Goal: Task Accomplishment & Management: Manage account settings

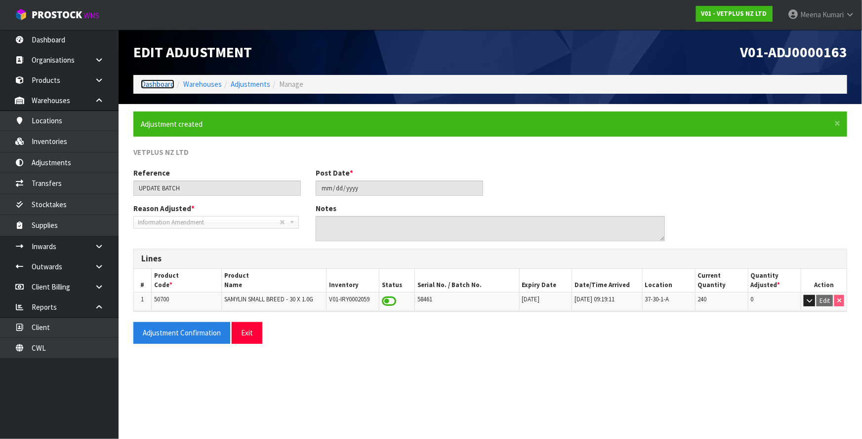
click at [148, 87] on link "Dashboard" at bounding box center [158, 83] width 34 height 9
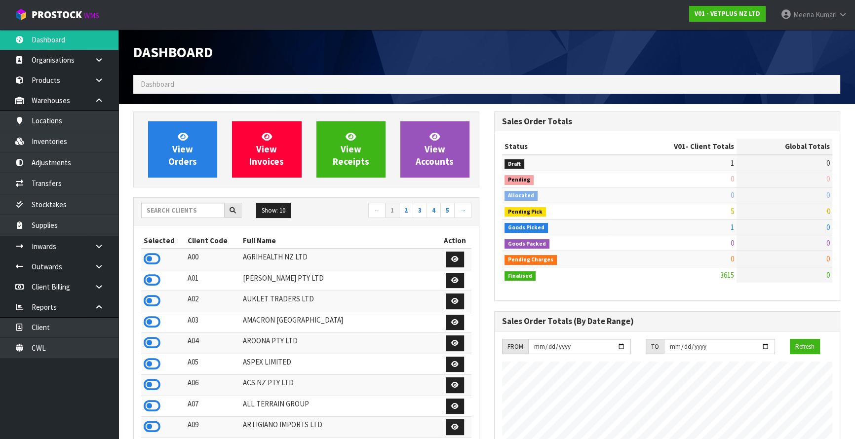
scroll to position [746, 360]
click at [178, 214] on input "text" at bounding box center [182, 210] width 83 height 15
type input "RKG"
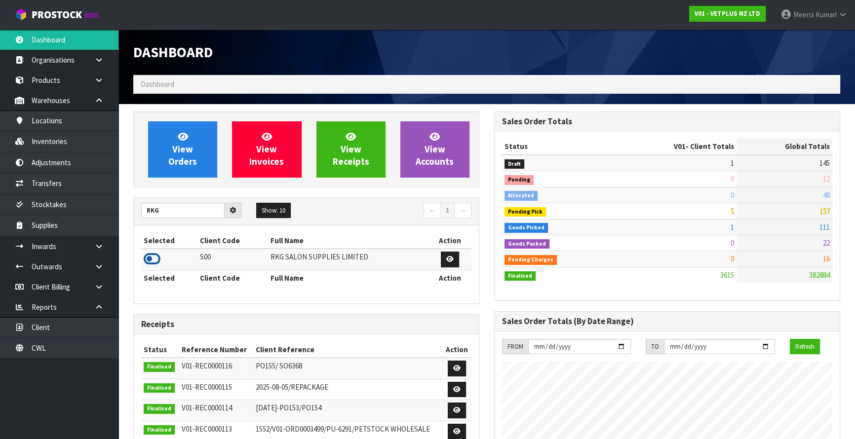
click at [156, 258] on icon at bounding box center [152, 259] width 17 height 15
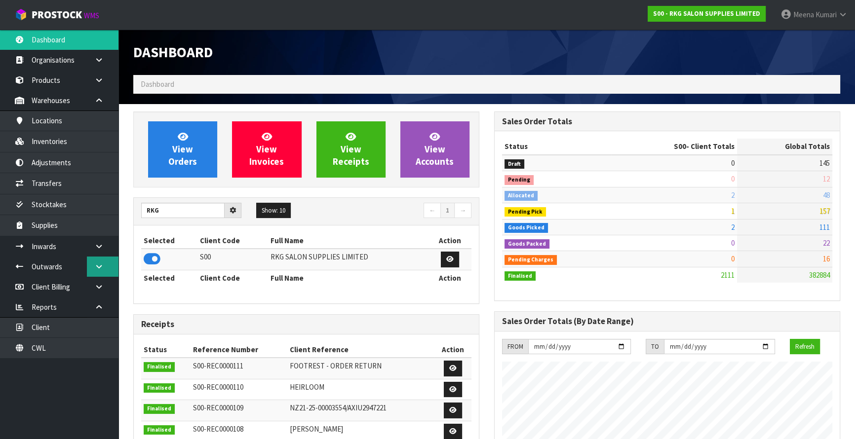
click at [108, 265] on link at bounding box center [103, 267] width 32 height 20
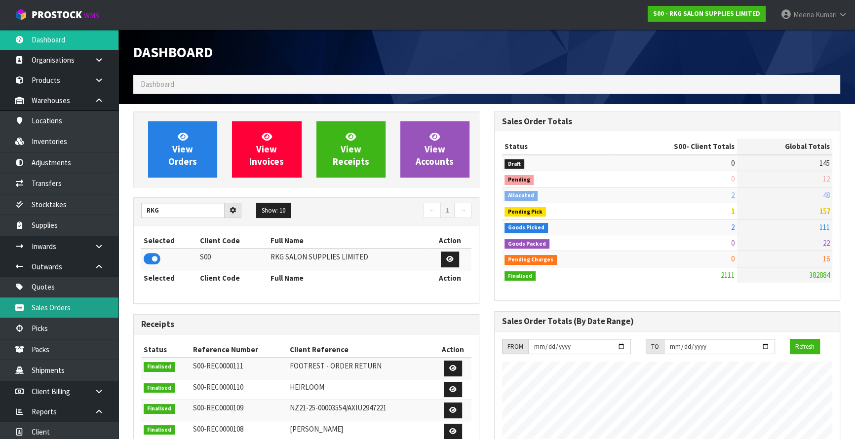
click at [78, 307] on link "Sales Orders" at bounding box center [59, 308] width 118 height 20
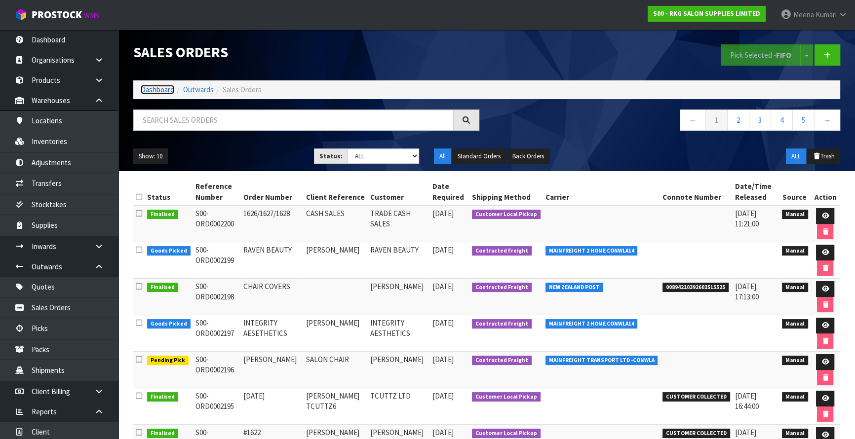
click at [151, 88] on link "Dashboard" at bounding box center [158, 89] width 34 height 9
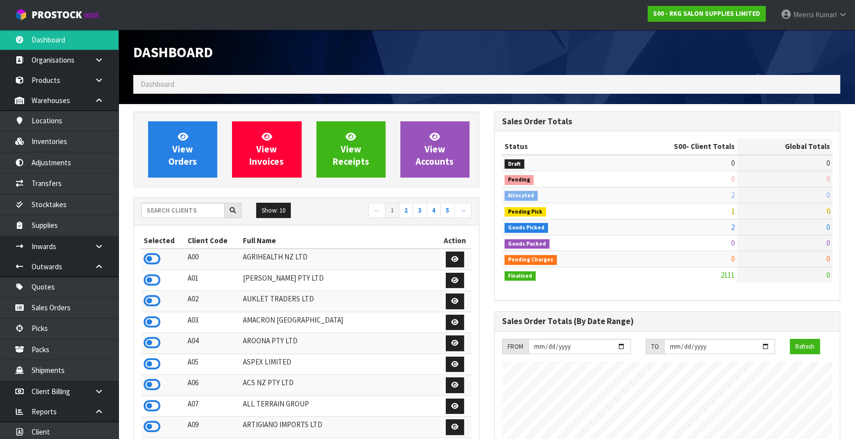
scroll to position [746, 360]
click at [180, 204] on input "text" at bounding box center [182, 210] width 83 height 15
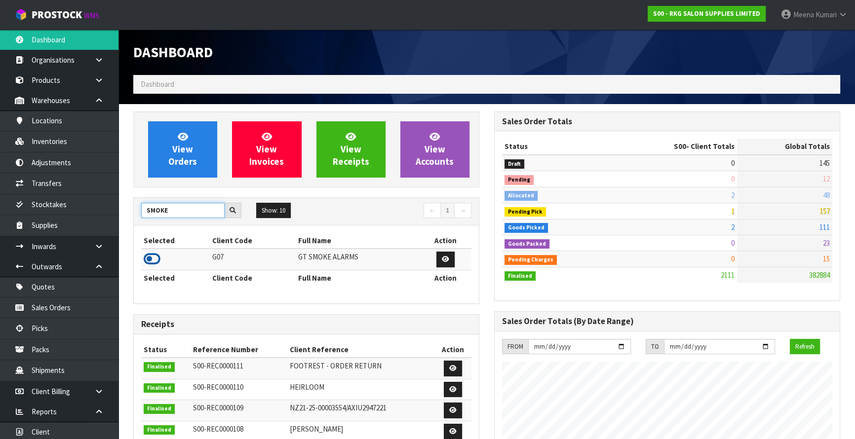
type input "SMOKE"
click at [157, 262] on icon at bounding box center [152, 259] width 17 height 15
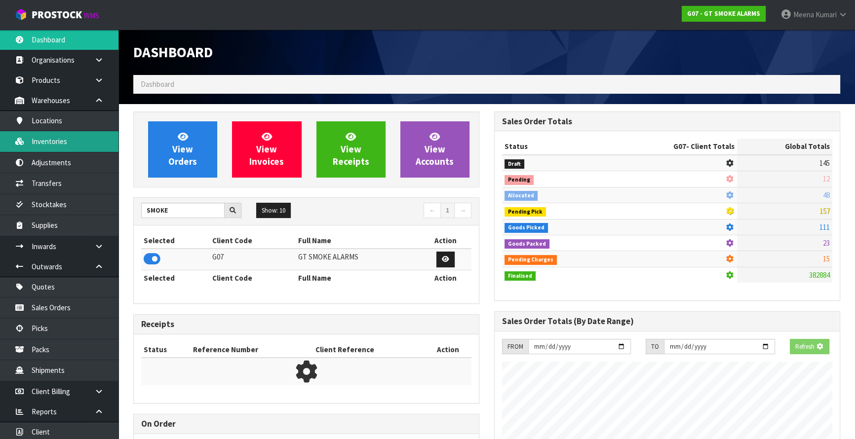
scroll to position [619, 360]
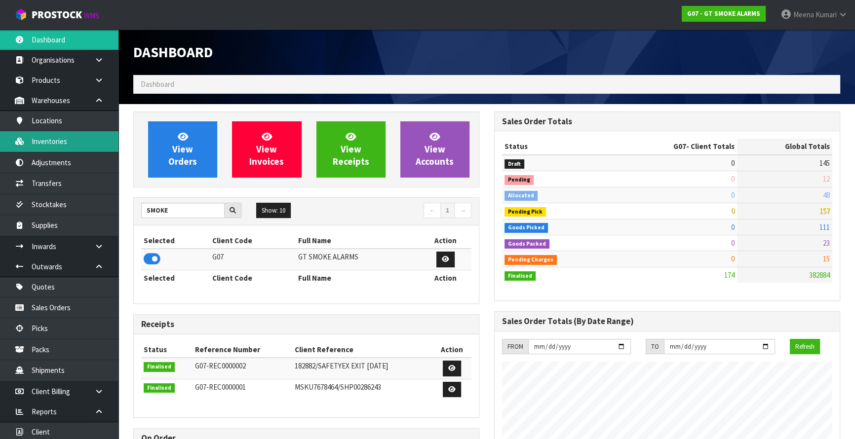
click at [65, 147] on link "Inventories" at bounding box center [59, 141] width 118 height 20
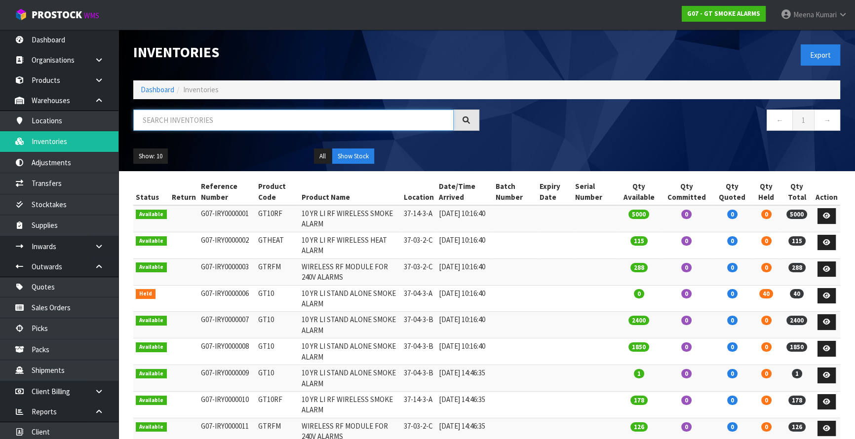
click at [218, 117] on input "text" at bounding box center [293, 120] width 320 height 21
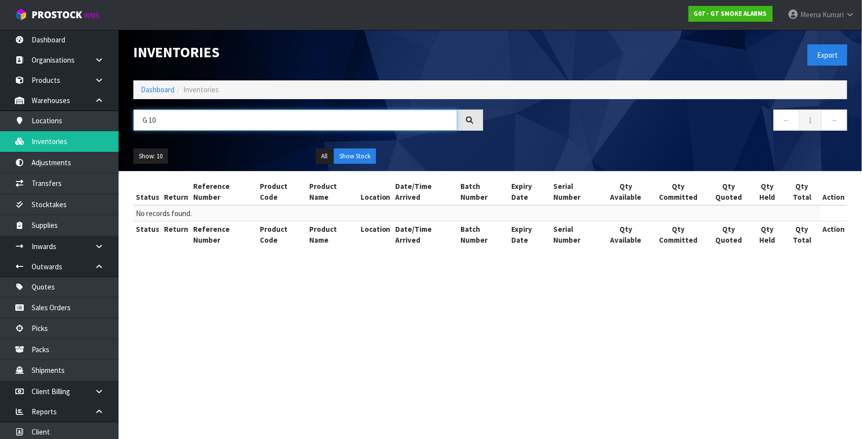
type input "G 10"
drag, startPoint x: 472, startPoint y: 53, endPoint x: 453, endPoint y: 61, distance: 20.2
drag, startPoint x: 286, startPoint y: 34, endPoint x: 234, endPoint y: 73, distance: 65.7
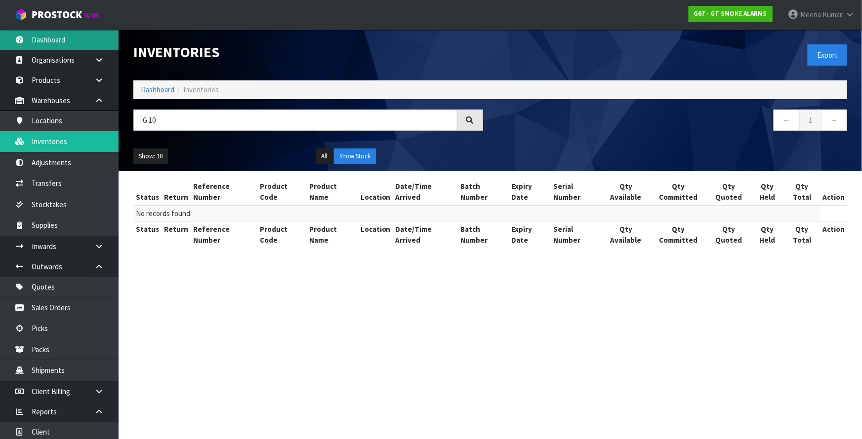
click at [69, 36] on link "Dashboard" at bounding box center [59, 40] width 118 height 20
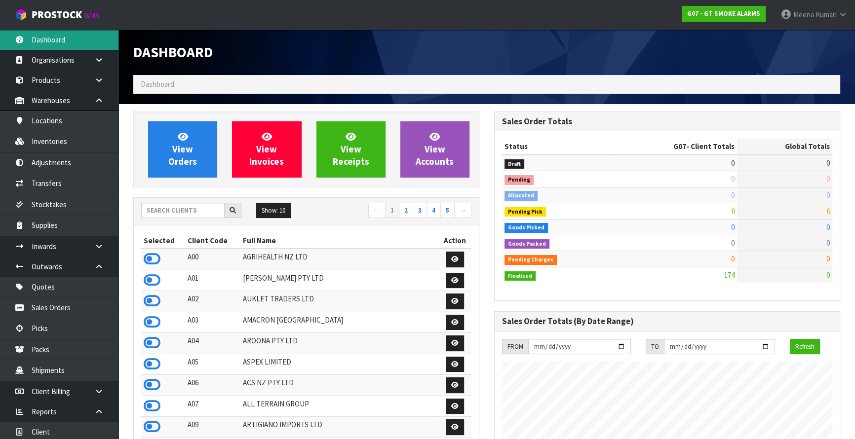
scroll to position [619, 360]
click at [194, 208] on input "text" at bounding box center [182, 210] width 83 height 15
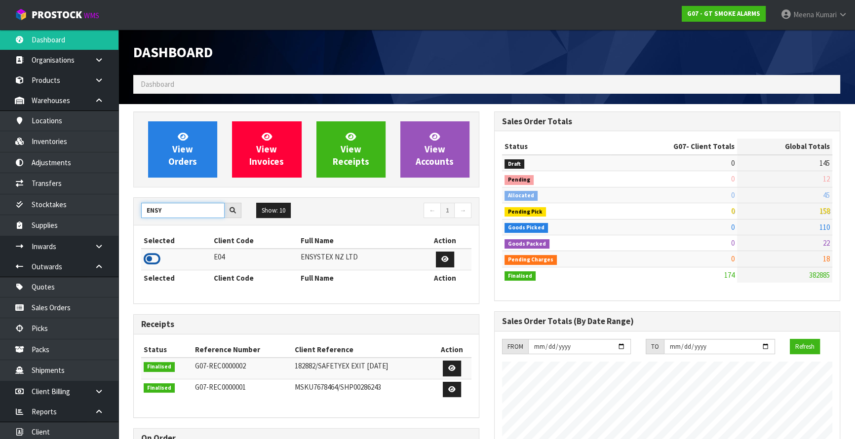
type input "ENSY"
click at [156, 262] on icon at bounding box center [152, 259] width 17 height 15
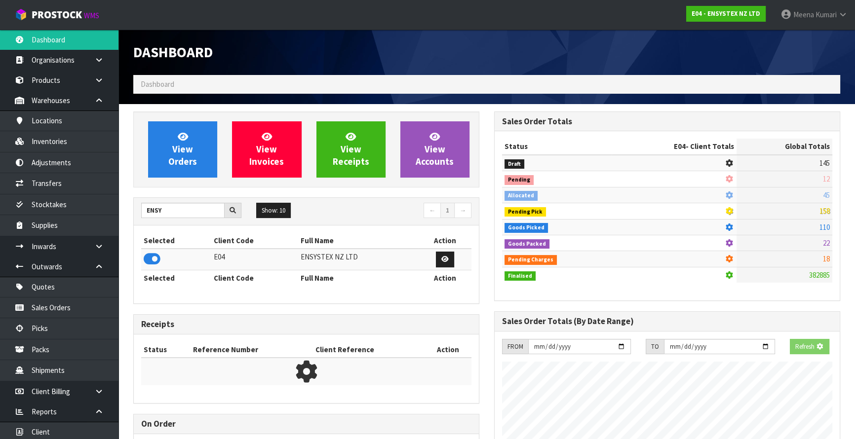
scroll to position [768, 360]
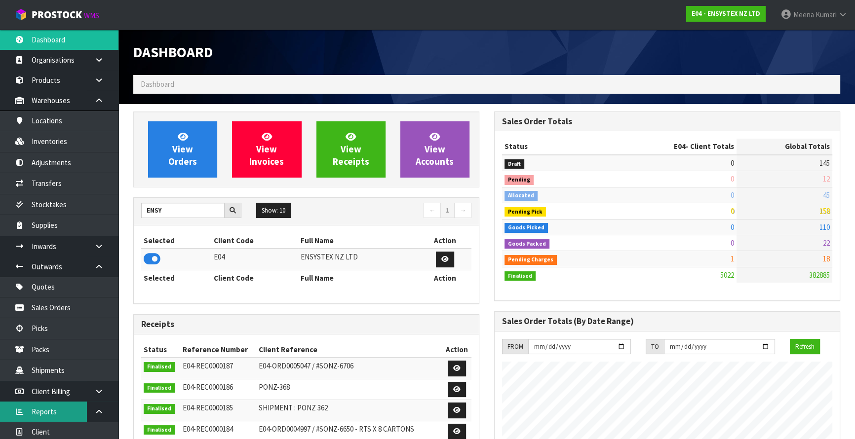
click at [71, 413] on link "Reports" at bounding box center [59, 412] width 118 height 20
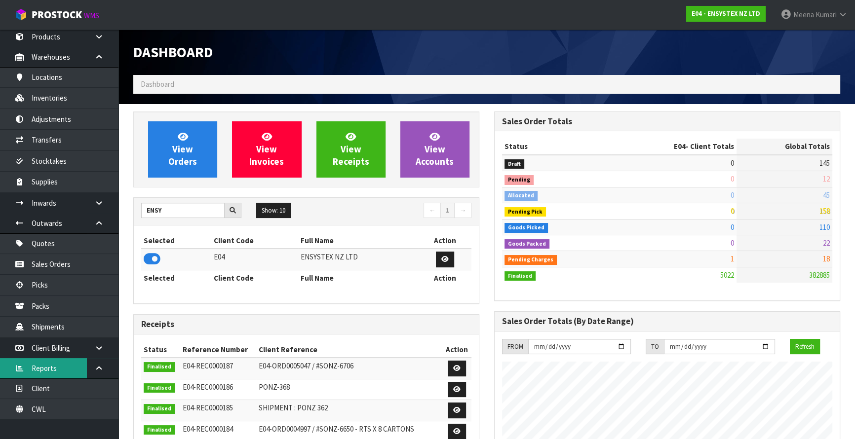
scroll to position [44, 0]
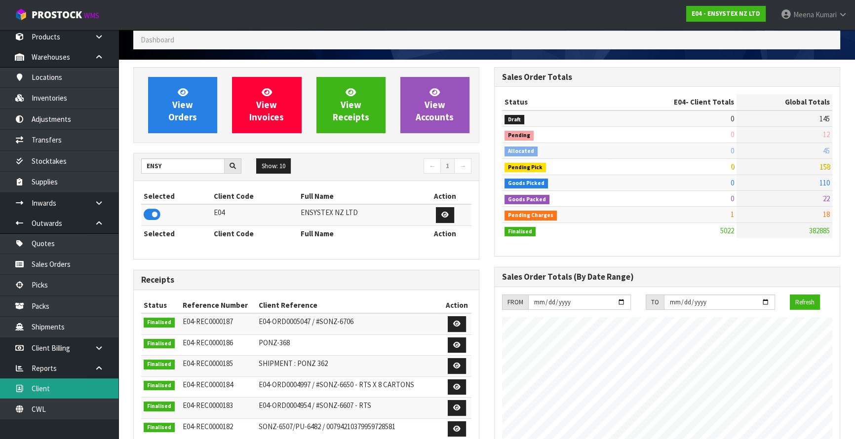
click at [94, 389] on link "Client" at bounding box center [59, 389] width 118 height 20
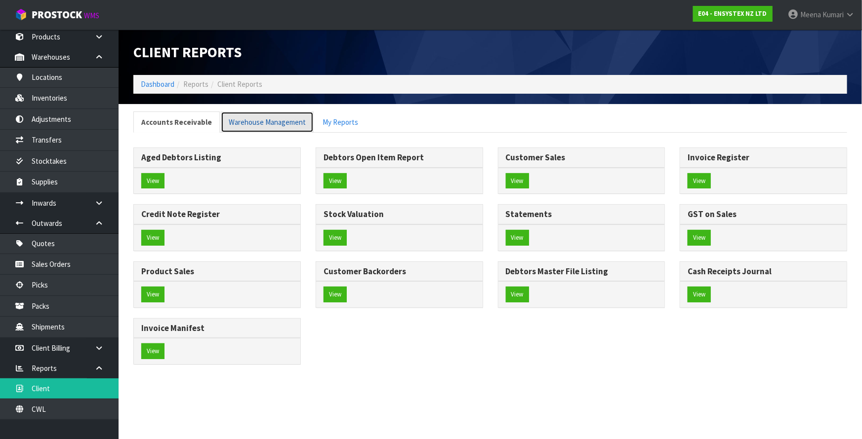
click at [246, 119] on link "Warehouse Management" at bounding box center [267, 122] width 93 height 21
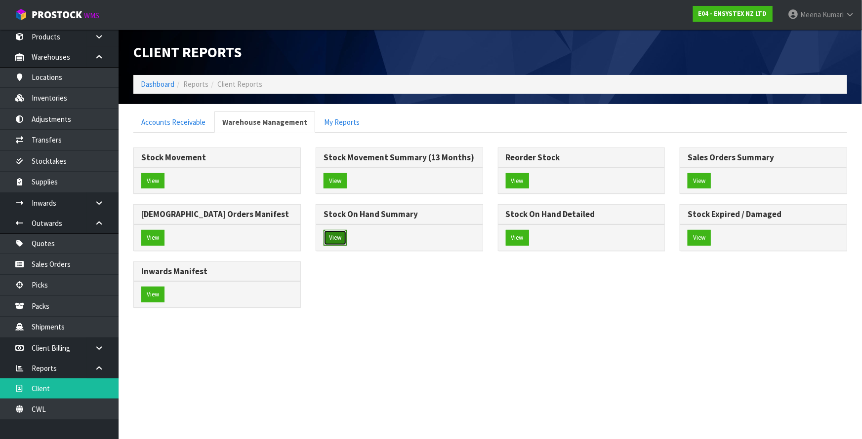
click at [336, 236] on button "View" at bounding box center [334, 238] width 23 height 16
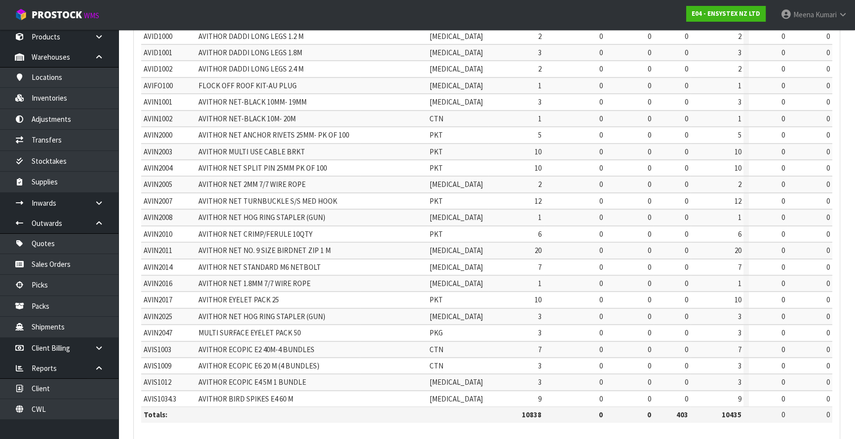
scroll to position [242, 0]
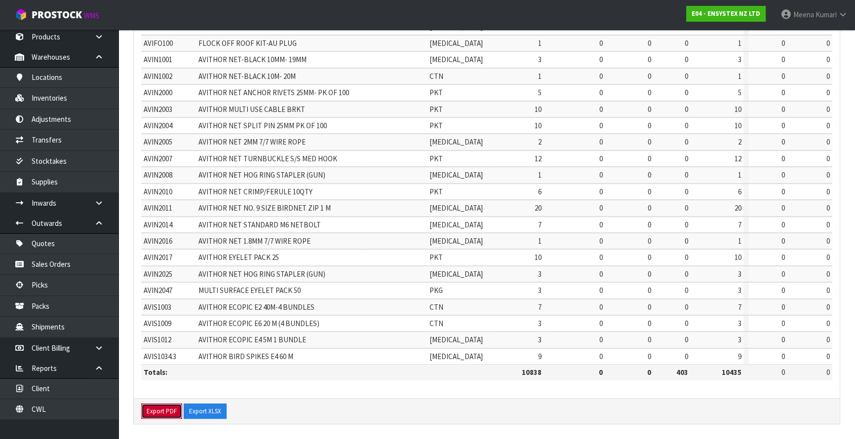
click at [170, 410] on button "Export PDF" at bounding box center [161, 412] width 41 height 16
click at [193, 409] on button "Export XLSX" at bounding box center [205, 412] width 43 height 16
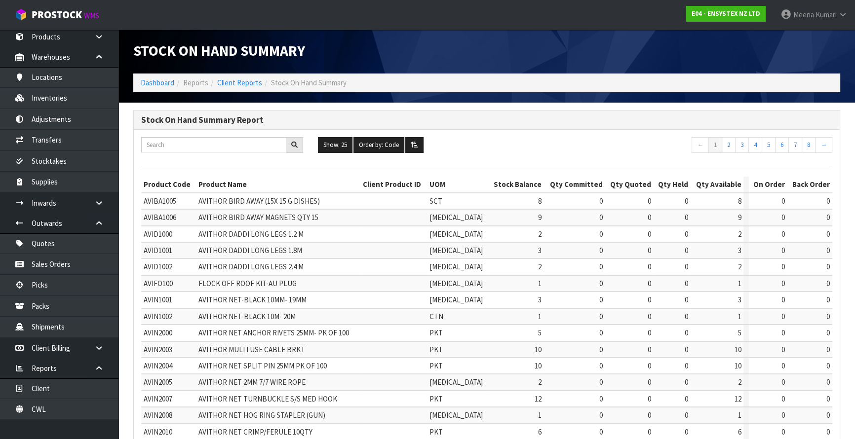
scroll to position [0, 0]
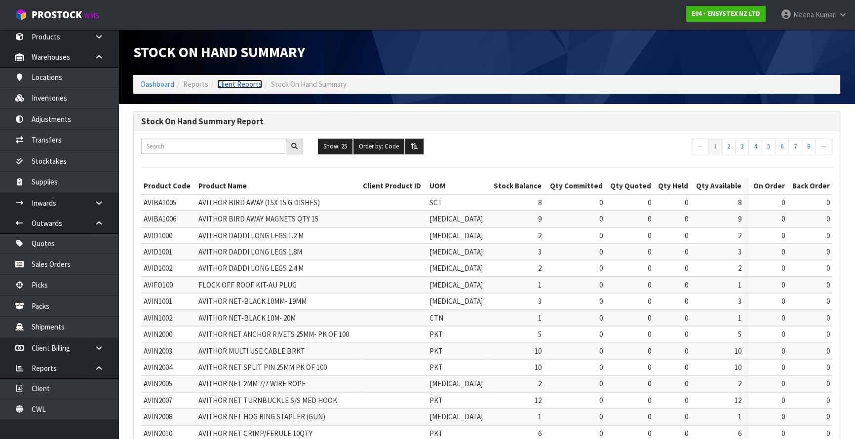
click at [227, 86] on link "Client Reports" at bounding box center [239, 83] width 45 height 9
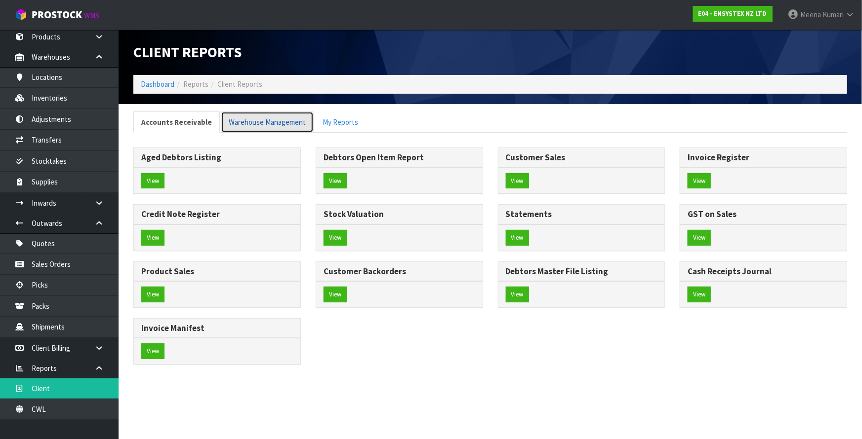
click at [232, 123] on link "Warehouse Management" at bounding box center [267, 122] width 93 height 21
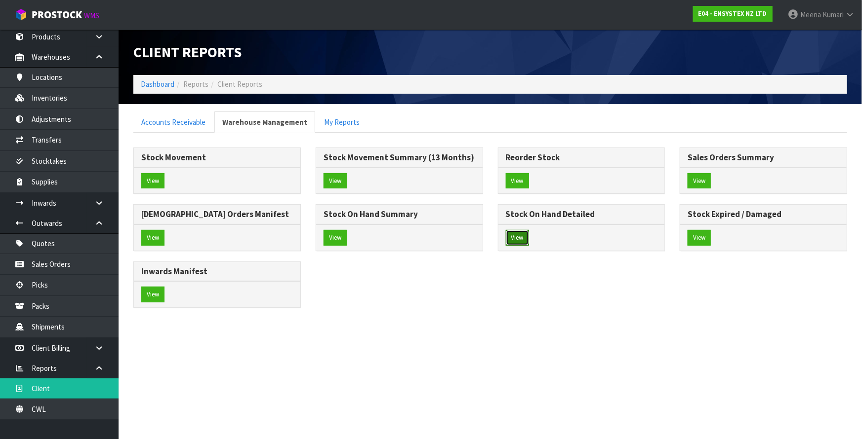
click at [512, 236] on button "View" at bounding box center [517, 238] width 23 height 16
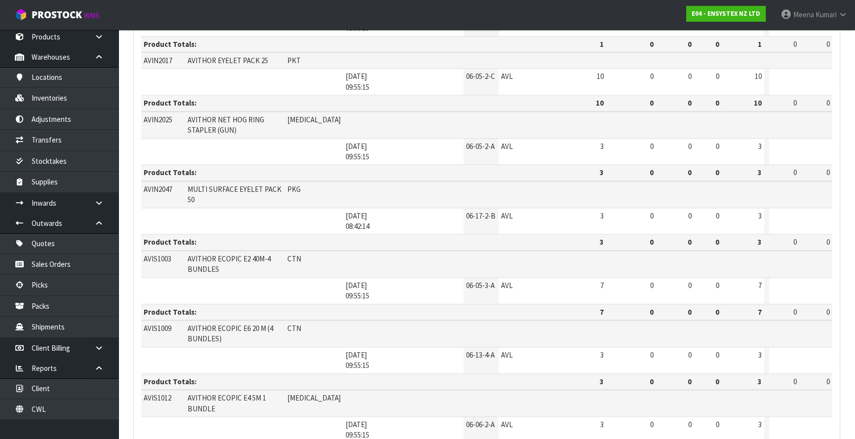
scroll to position [1545, 0]
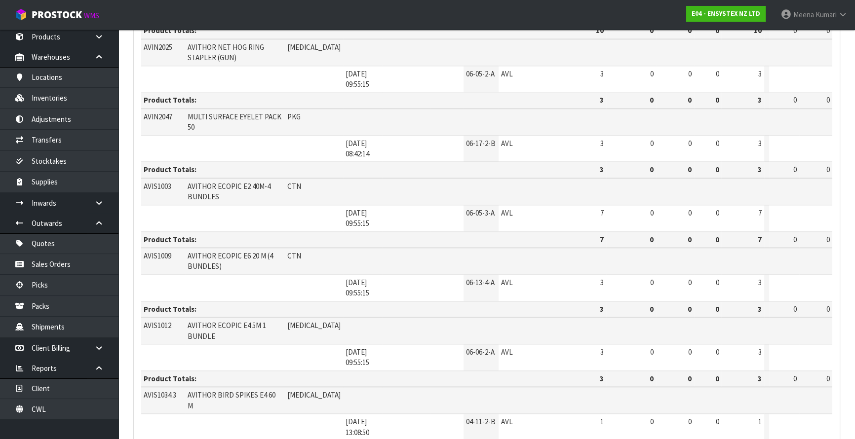
click at [54, 163] on link "Stocktakes" at bounding box center [59, 161] width 118 height 20
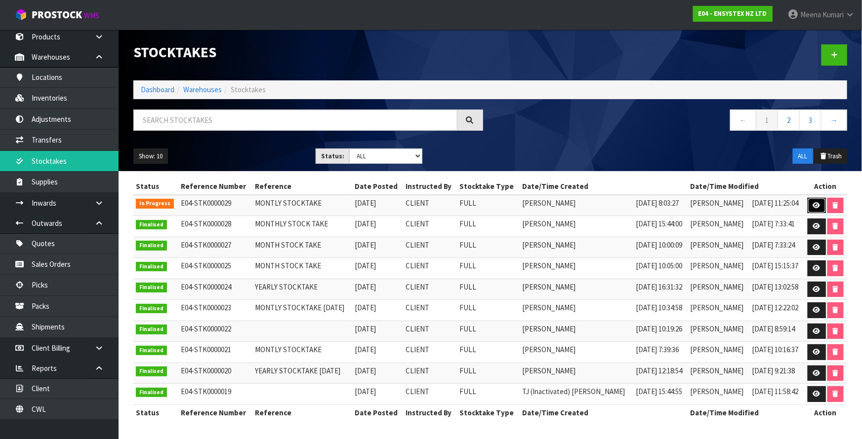
click at [813, 204] on icon at bounding box center [816, 205] width 7 height 6
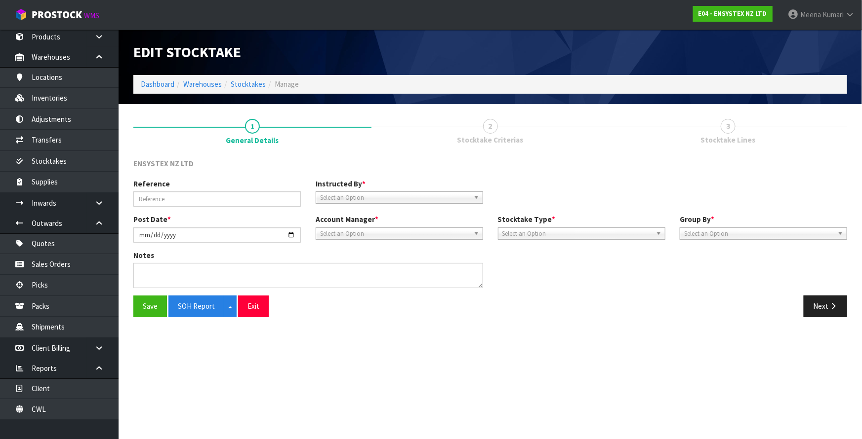
type input "MONTLY STOCKTAKE"
type input "[DATE]"
click at [824, 313] on button "Next" at bounding box center [824, 306] width 43 height 21
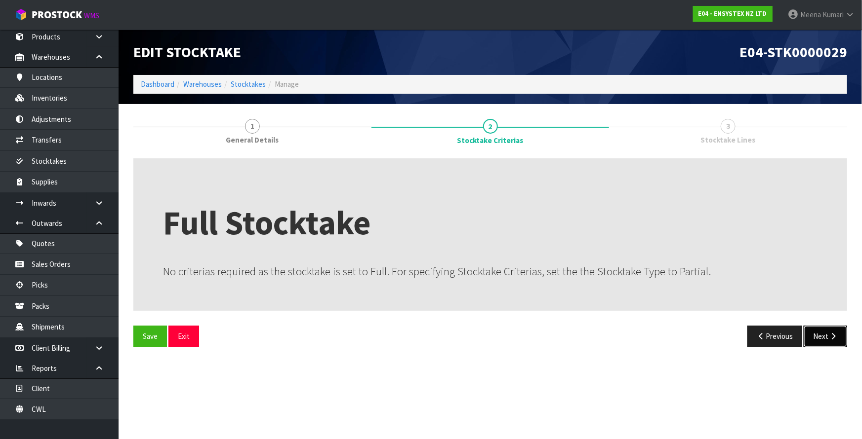
click at [830, 341] on button "Next" at bounding box center [824, 336] width 43 height 21
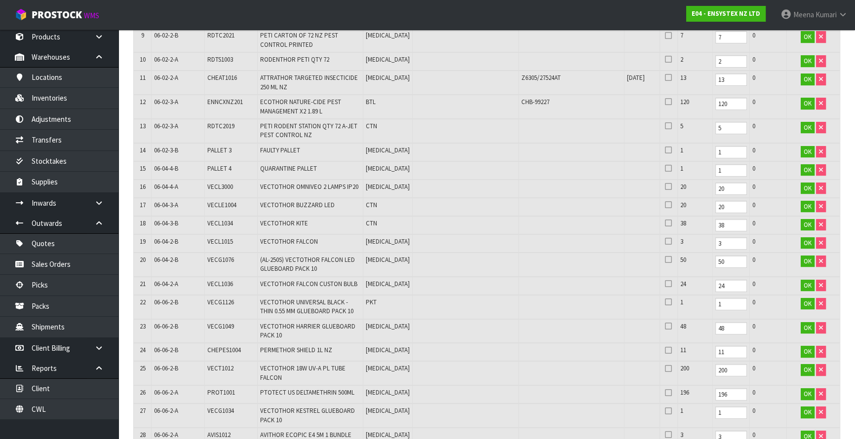
scroll to position [788, 0]
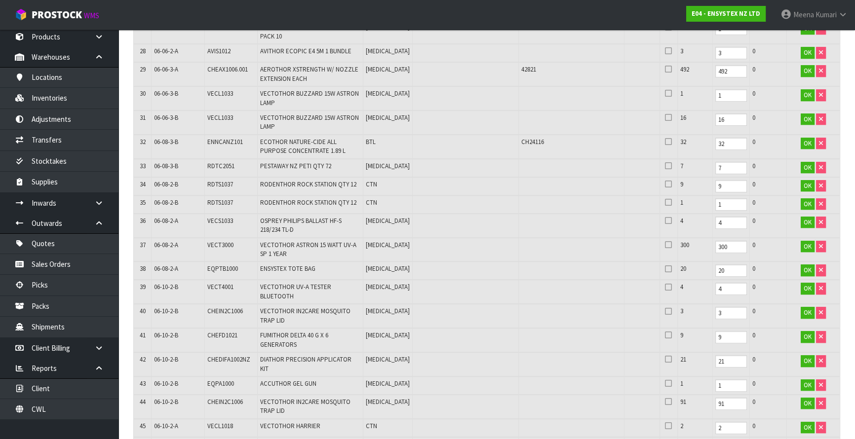
drag, startPoint x: 855, startPoint y: 350, endPoint x: 859, endPoint y: 368, distance: 18.6
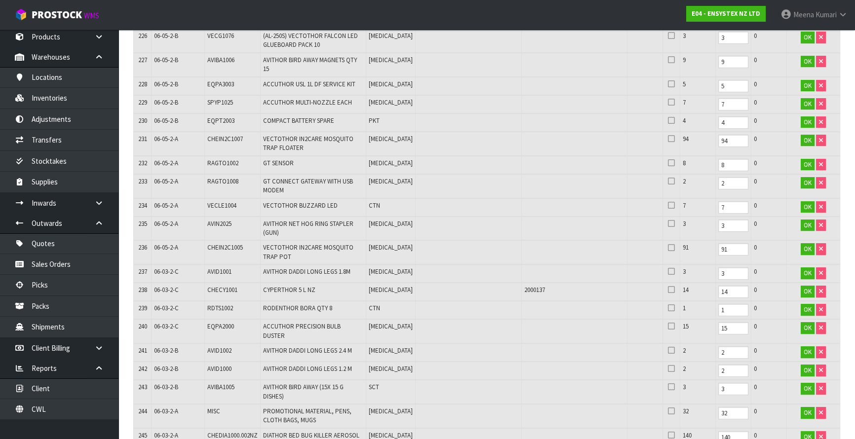
scroll to position [5670, 0]
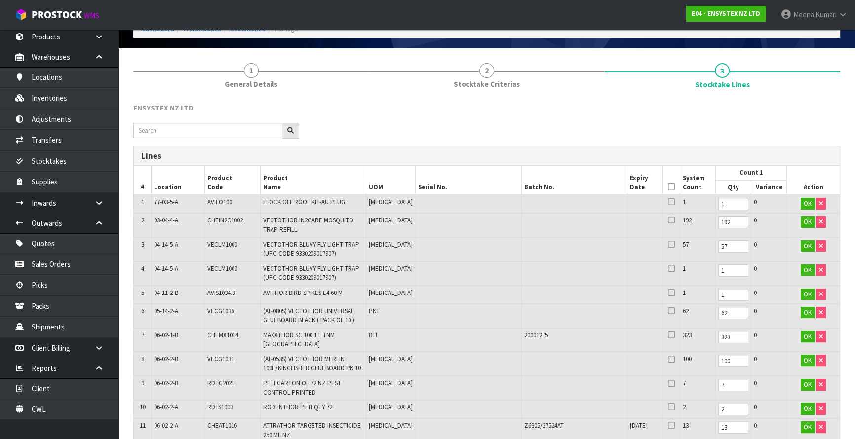
scroll to position [0, 0]
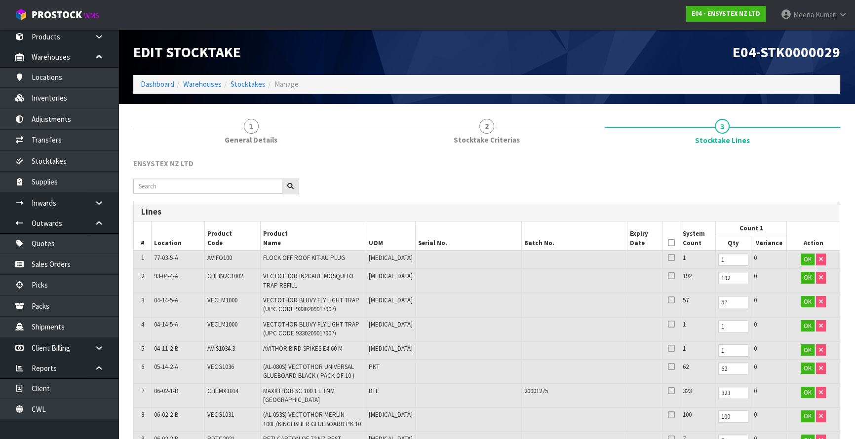
click at [668, 243] on icon at bounding box center [671, 243] width 7 height 0
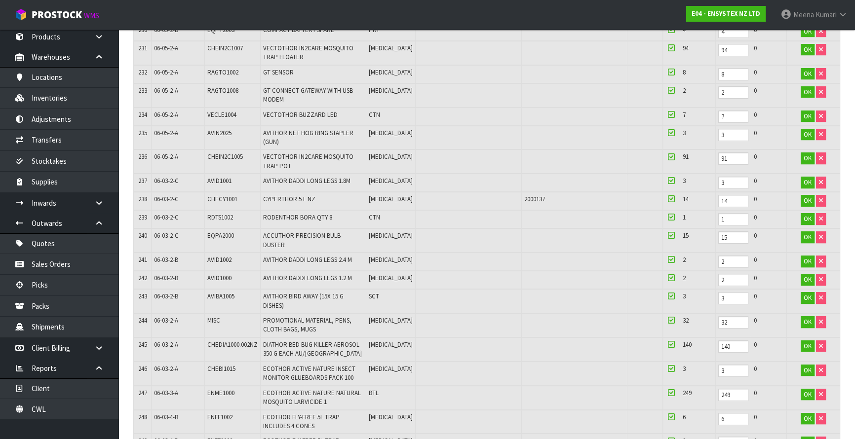
scroll to position [5676, 0]
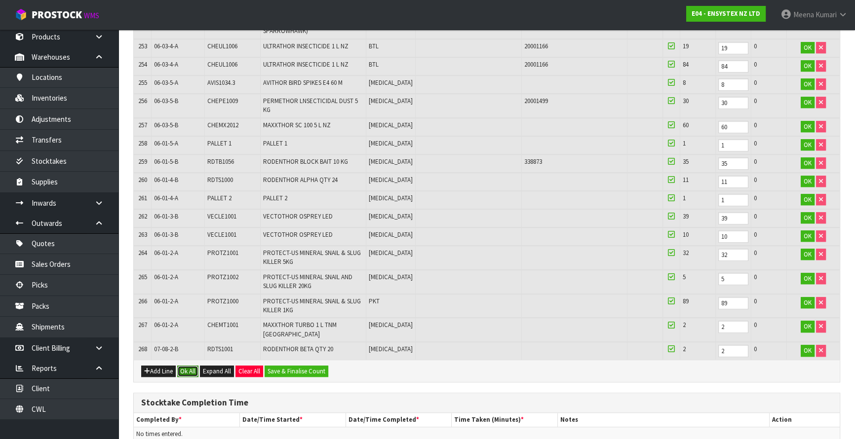
click at [193, 366] on button "Ok All" at bounding box center [187, 372] width 21 height 12
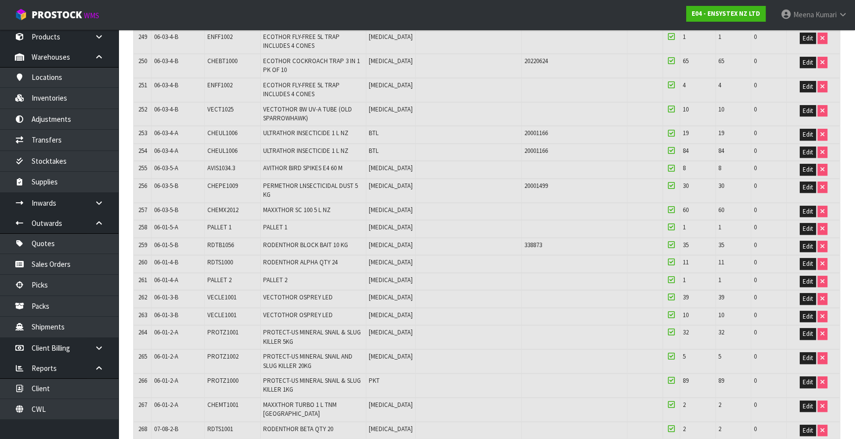
scroll to position [5482, 0]
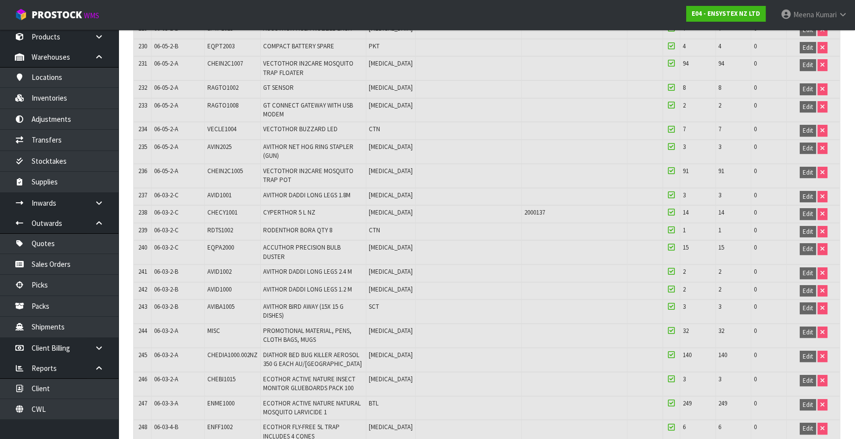
scroll to position [5607, 0]
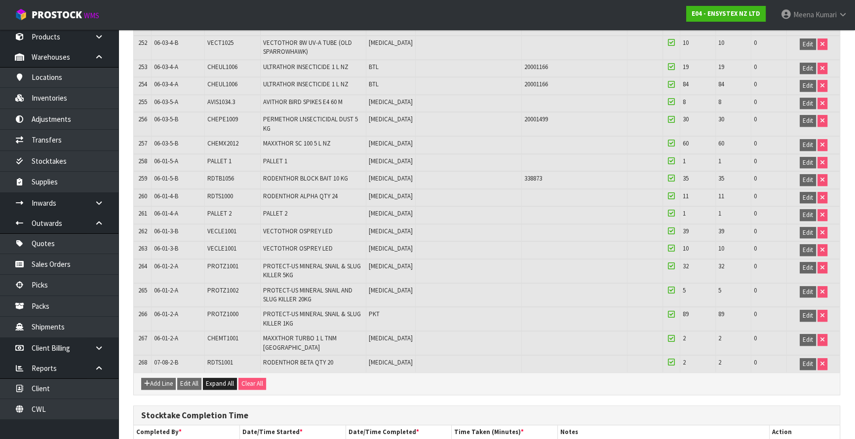
type input "[PERSON_NAME]"
type input "[DATE]T12:21"
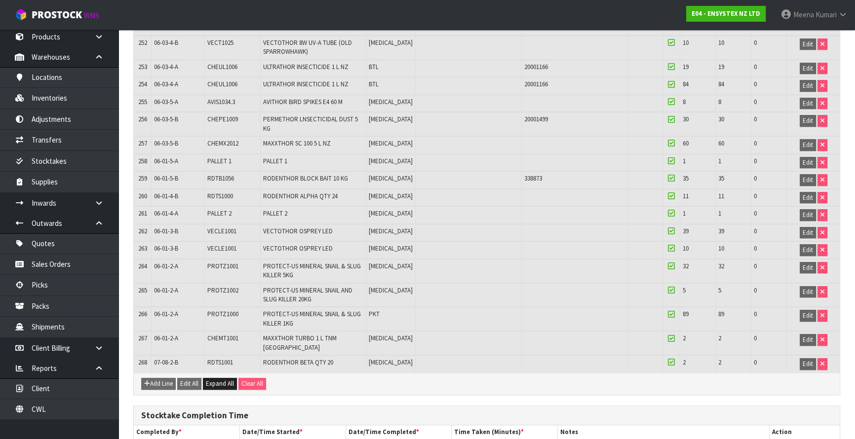
type input "[DATE]T08:00"
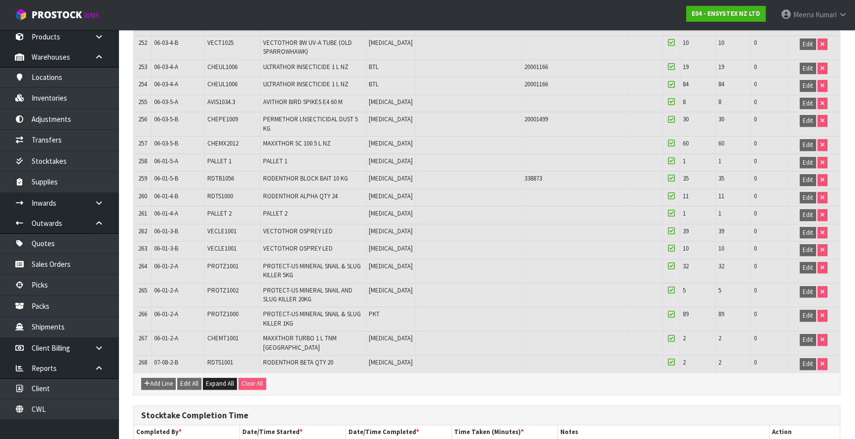
type input "[DATE]T11:00"
type input "180"
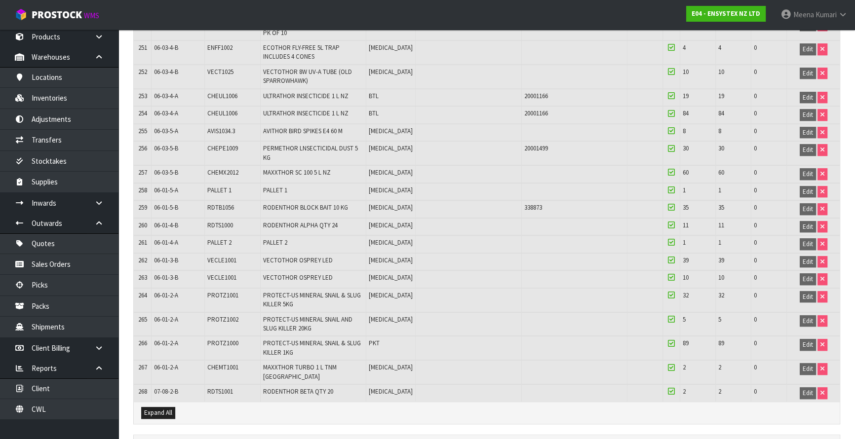
scroll to position [5592, 0]
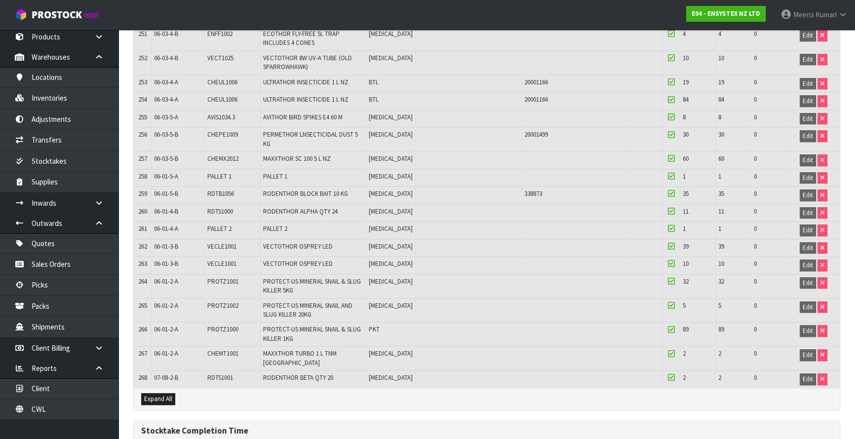
click at [94, 391] on link "Client" at bounding box center [59, 389] width 118 height 20
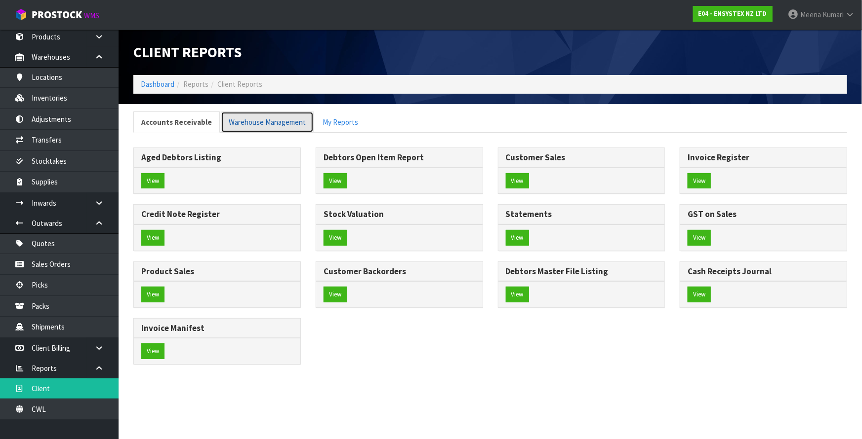
click at [241, 122] on link "Warehouse Management" at bounding box center [267, 122] width 93 height 21
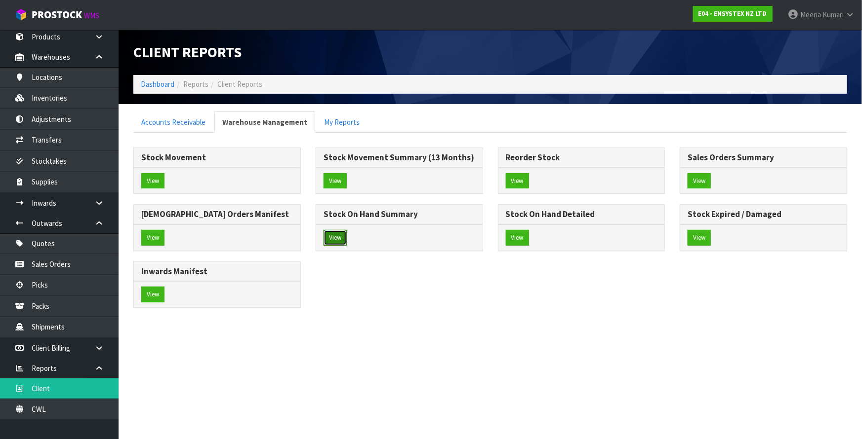
click at [331, 239] on button "View" at bounding box center [334, 238] width 23 height 16
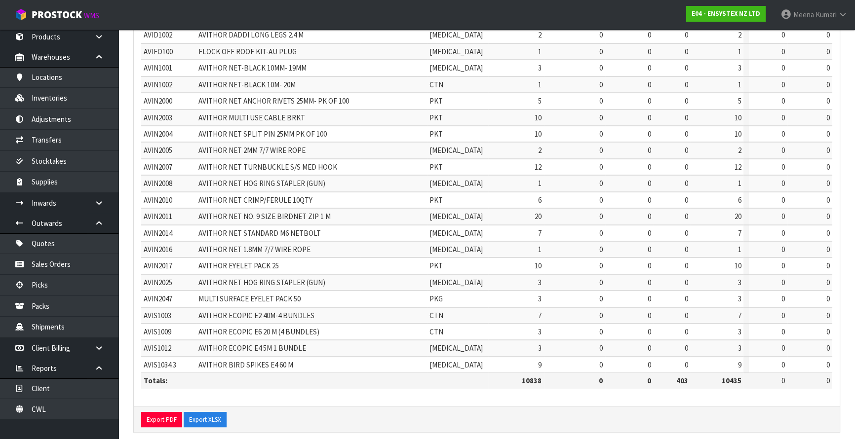
scroll to position [242, 0]
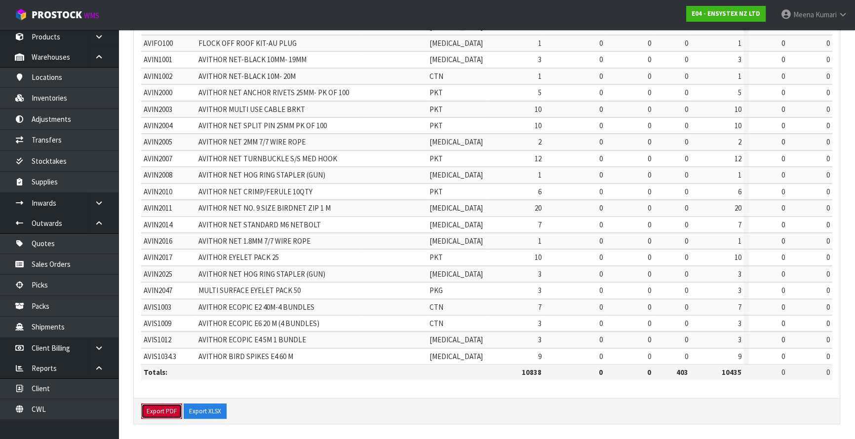
click at [153, 410] on button "Export PDF" at bounding box center [161, 412] width 41 height 16
click at [201, 410] on button "Export XLSX" at bounding box center [214, 412] width 43 height 16
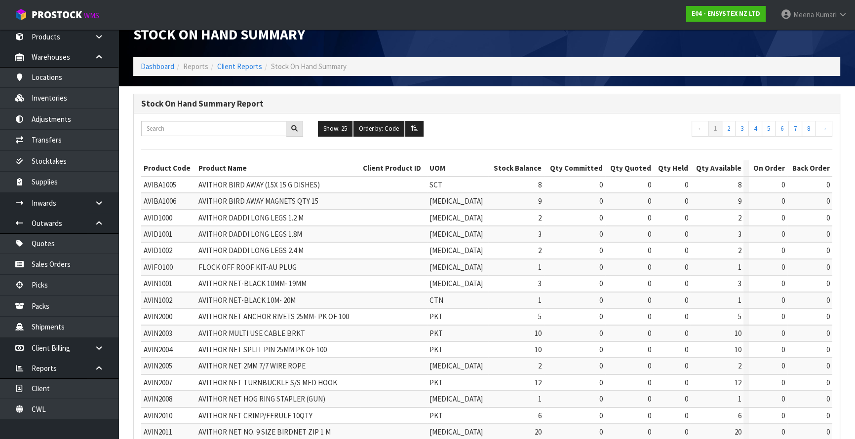
scroll to position [0, 0]
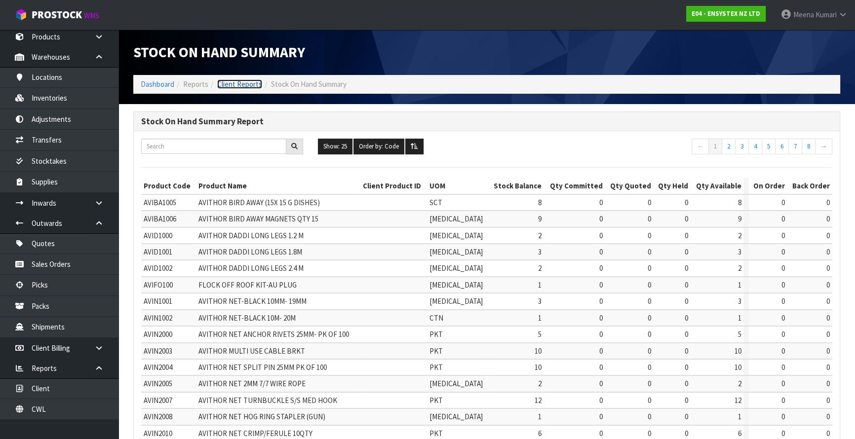
click at [236, 83] on link "Client Reports" at bounding box center [239, 83] width 45 height 9
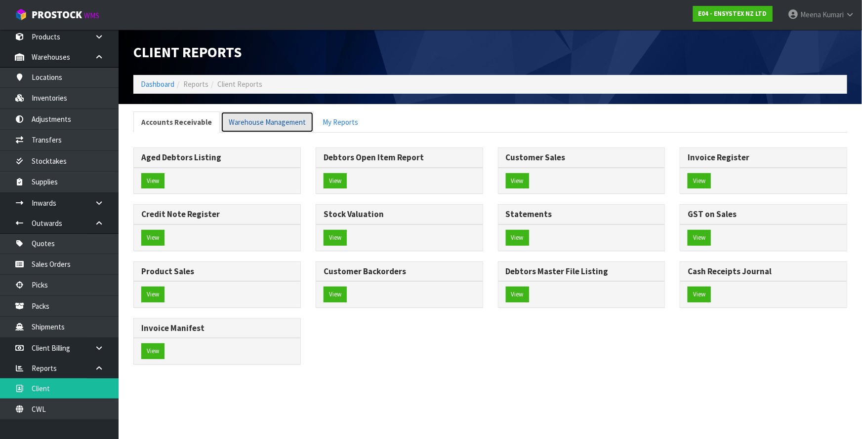
click at [267, 123] on link "Warehouse Management" at bounding box center [267, 122] width 93 height 21
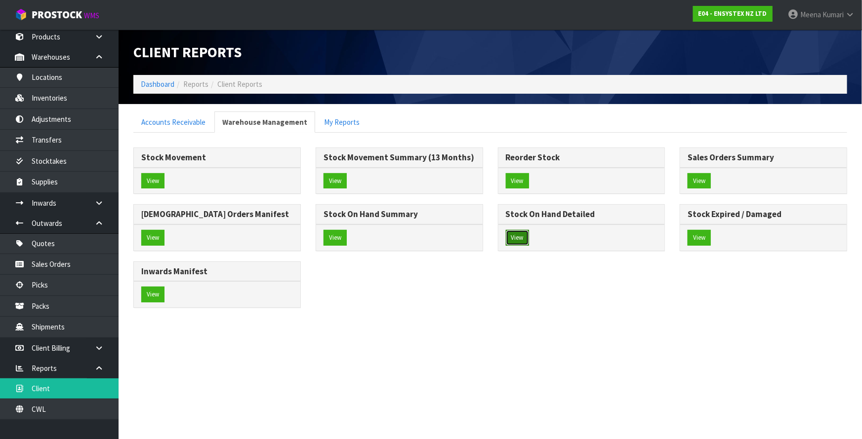
click at [524, 234] on button "View" at bounding box center [517, 238] width 23 height 16
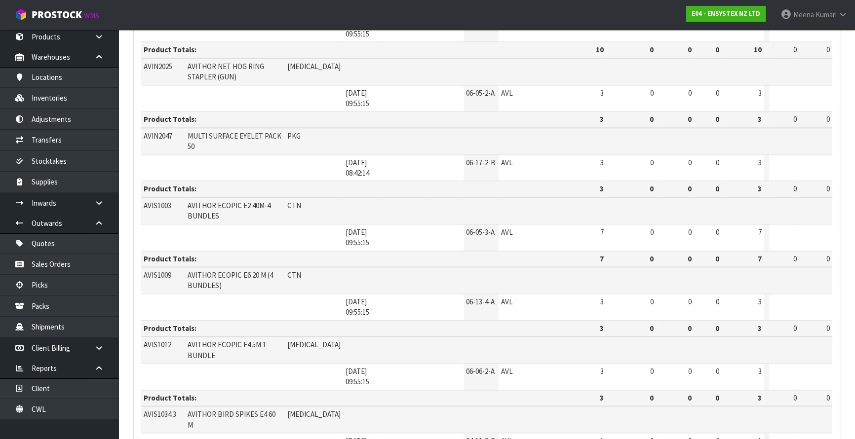
scroll to position [1545, 0]
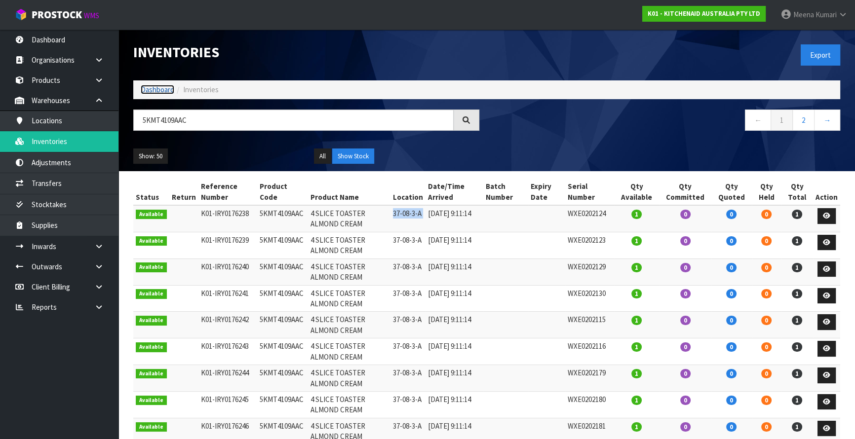
click at [168, 88] on link "Dashboard" at bounding box center [158, 89] width 34 height 9
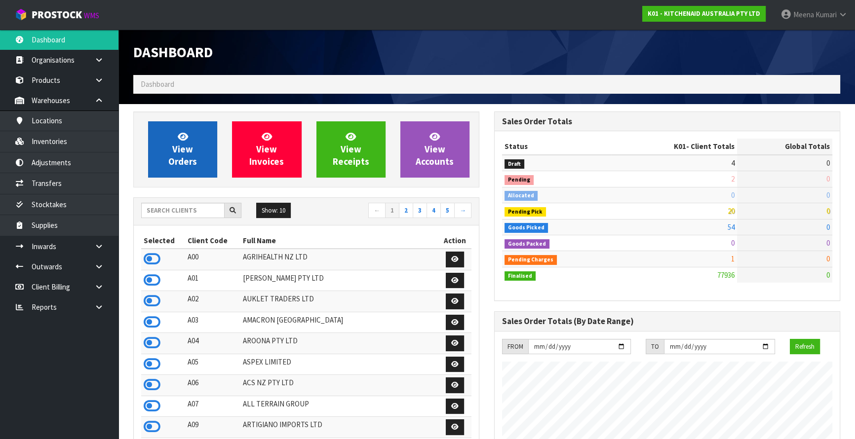
scroll to position [746, 360]
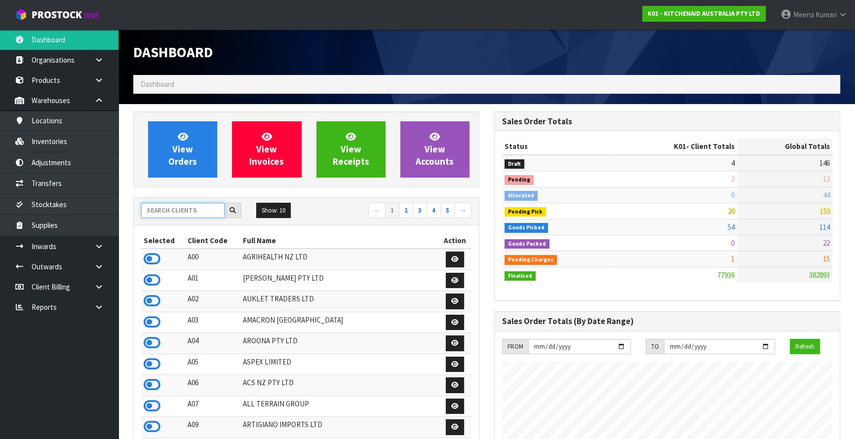
click at [186, 214] on input "text" at bounding box center [182, 210] width 83 height 15
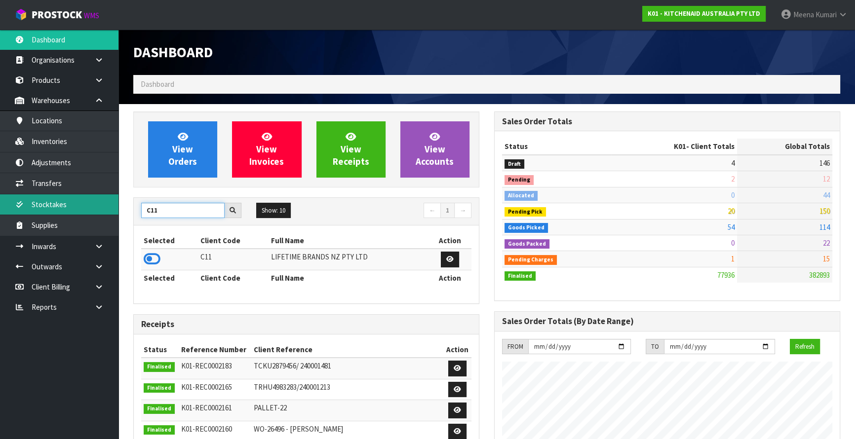
drag, startPoint x: 186, startPoint y: 214, endPoint x: 38, endPoint y: 194, distance: 149.0
click at [38, 194] on body "Toggle navigation ProStock WMS K01 - KITCHENAID AUSTRALIA PTY LTD [PERSON_NAME]…" at bounding box center [427, 219] width 855 height 439
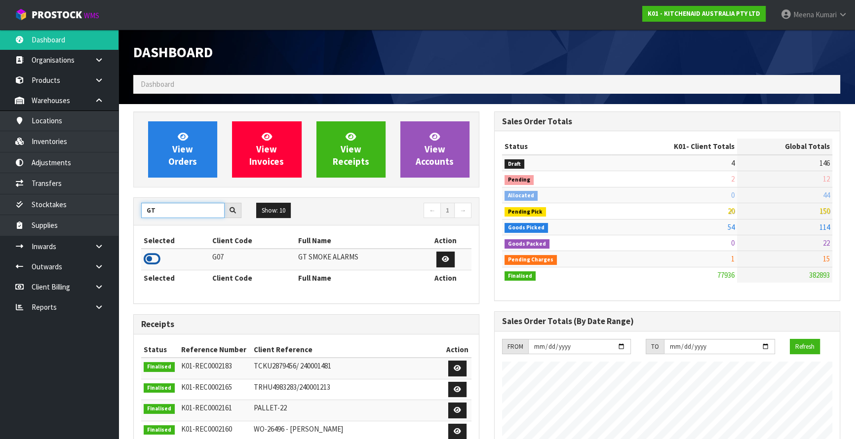
type input "GT"
click at [155, 258] on icon at bounding box center [152, 259] width 17 height 15
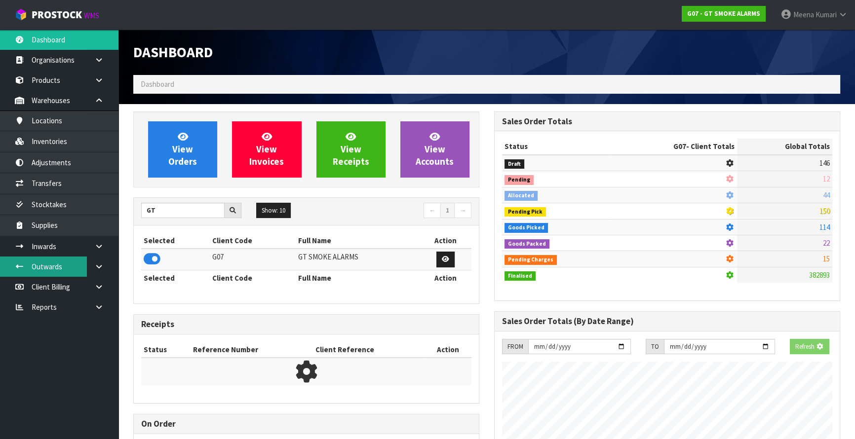
scroll to position [619, 360]
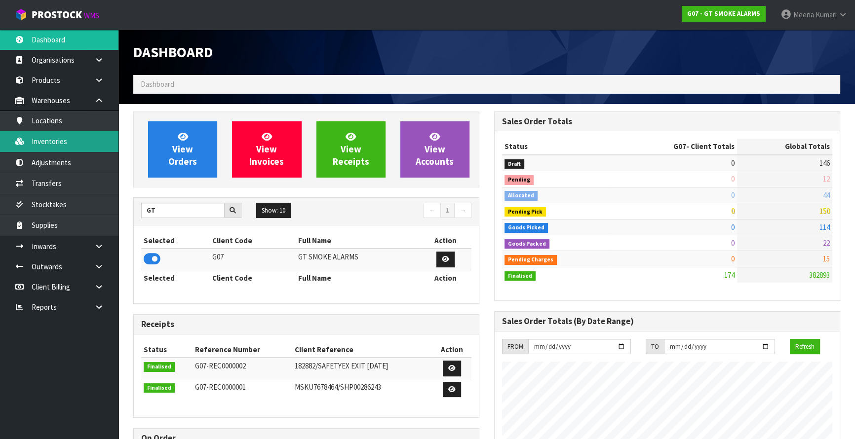
click at [61, 147] on link "Inventories" at bounding box center [59, 141] width 118 height 20
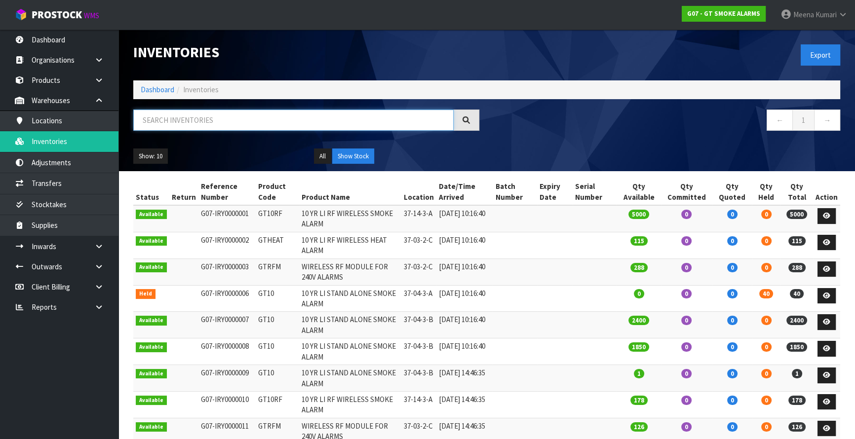
click at [218, 120] on input "text" at bounding box center [293, 120] width 320 height 21
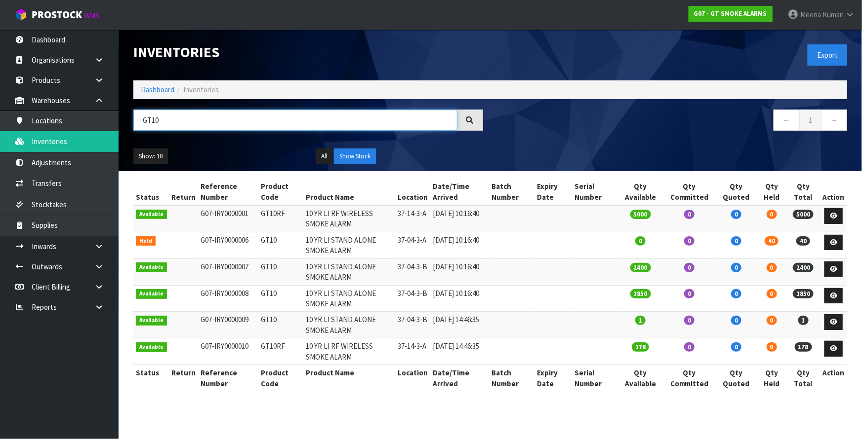
type input "GT10"
click at [158, 88] on link "Dashboard" at bounding box center [158, 89] width 34 height 9
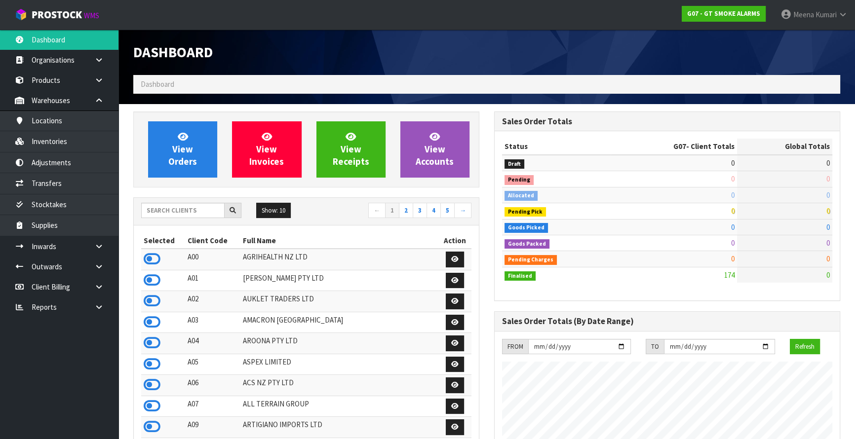
scroll to position [619, 360]
click at [180, 206] on input "text" at bounding box center [182, 210] width 83 height 15
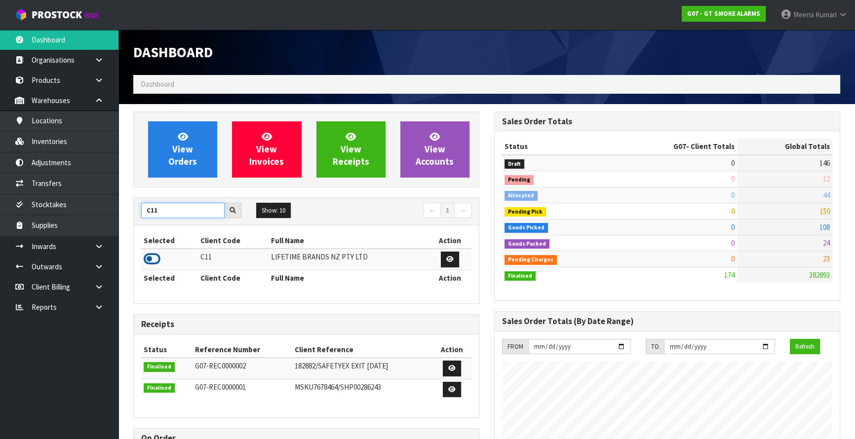
type input "C11"
click at [155, 263] on icon at bounding box center [152, 259] width 17 height 15
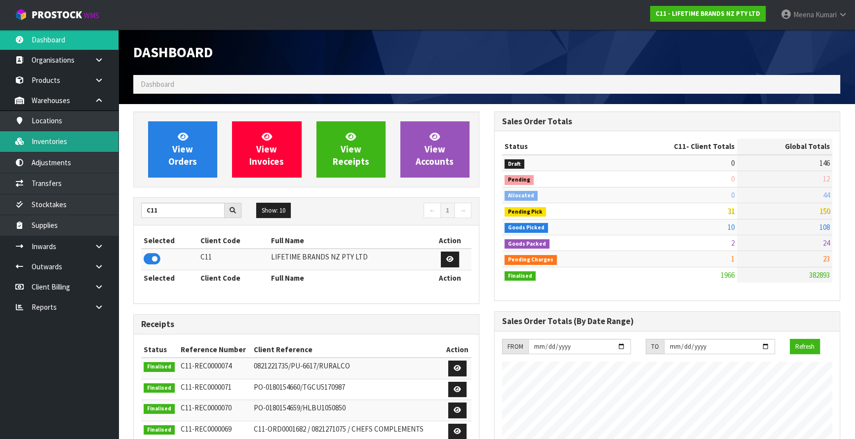
scroll to position [746, 360]
click at [91, 135] on link "Inventories" at bounding box center [59, 141] width 118 height 20
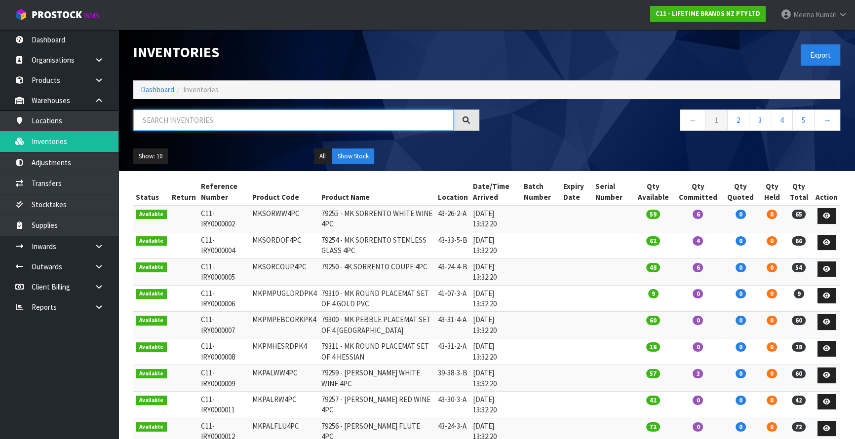
click at [244, 129] on input "text" at bounding box center [293, 120] width 320 height 21
paste input "MKJDDISHLEAF"
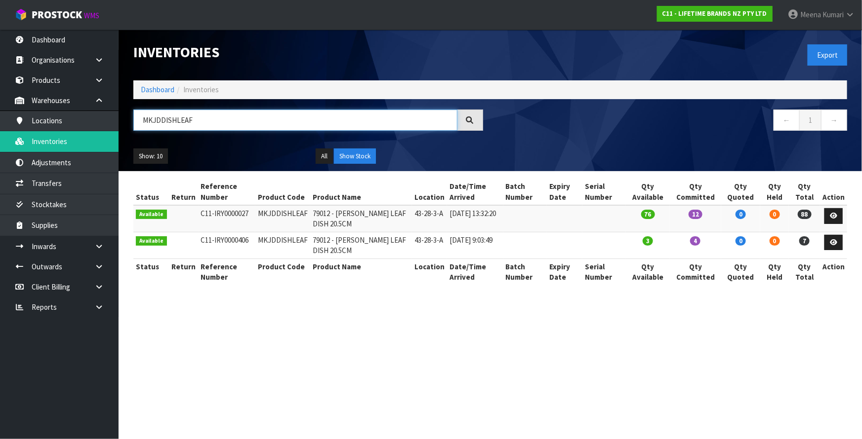
type input "MKJDDISHLEAF"
click at [647, 358] on section "Inventories Export Dashboard Inventories MKJDDISHLEAF ← 1 → Show: 10 5 10 25 50…" at bounding box center [431, 219] width 862 height 439
click at [186, 120] on input "MKJDDISHLEAF" at bounding box center [295, 120] width 324 height 21
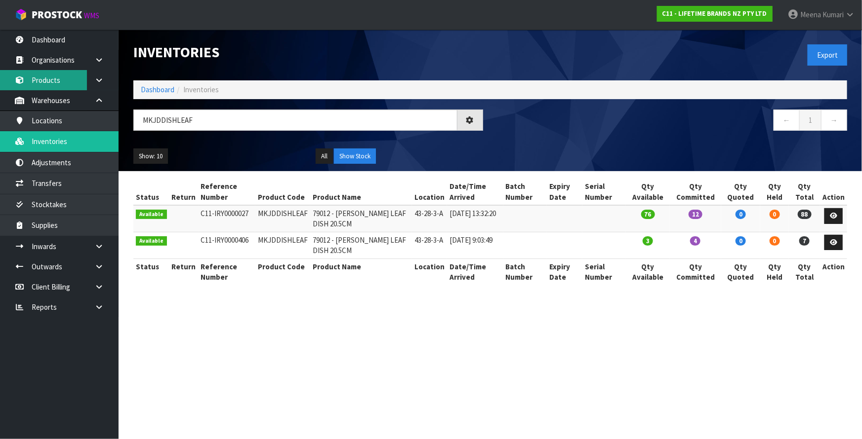
click at [54, 87] on link "Products" at bounding box center [59, 80] width 118 height 20
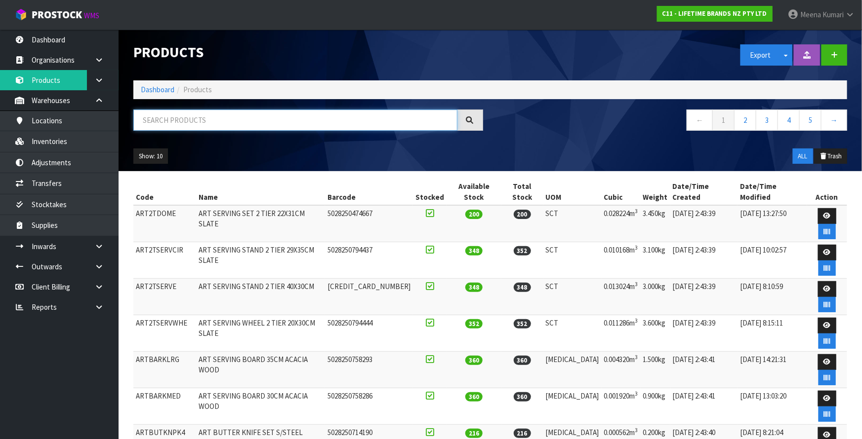
click at [249, 121] on input "text" at bounding box center [295, 120] width 324 height 21
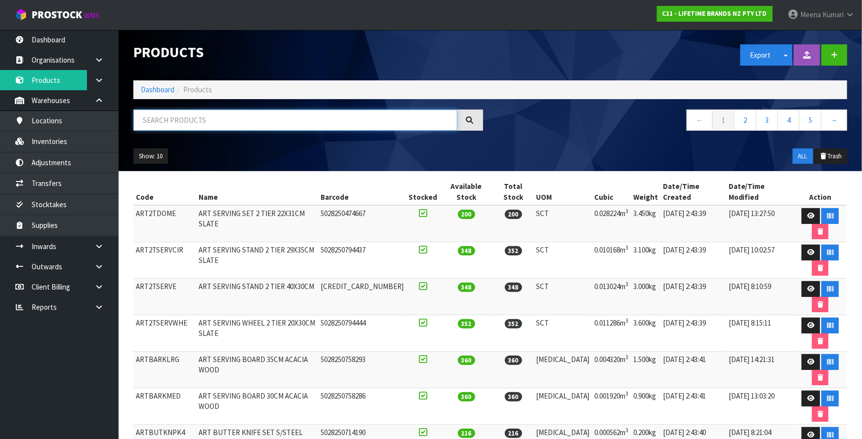
paste input "MKJDDISHLEAF"
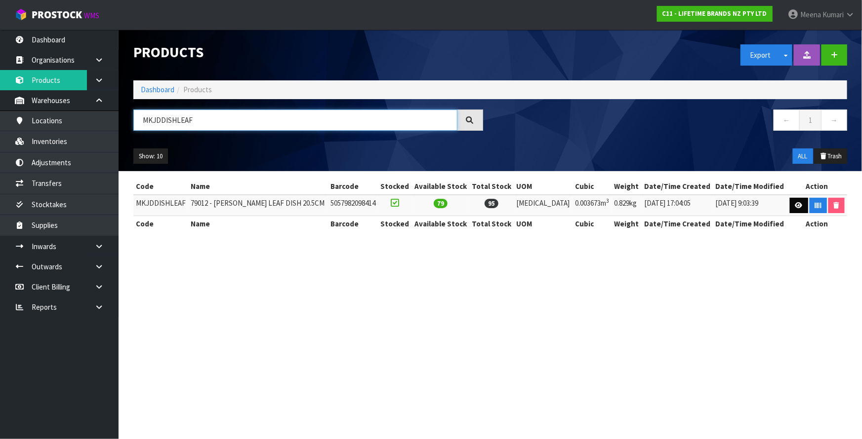
type input "MKJDDISHLEAF"
click at [795, 203] on icon at bounding box center [798, 205] width 7 height 6
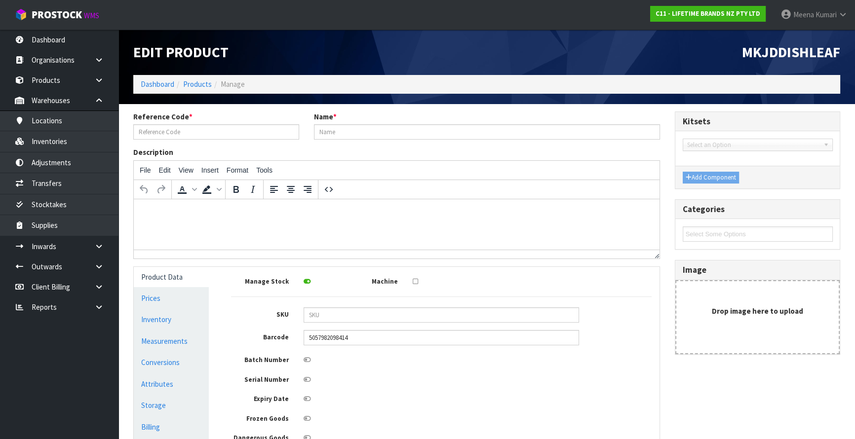
type input "MKJDDISHLEAF"
type input "79012 - MK JARDIN LEAF DISH 20.5CM"
click at [175, 338] on link "Measurements" at bounding box center [171, 341] width 75 height 20
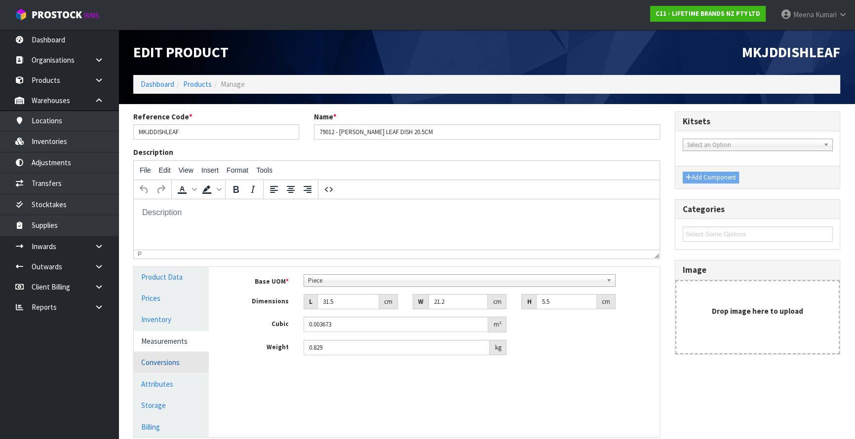
click at [176, 367] on link "Conversions" at bounding box center [171, 363] width 75 height 20
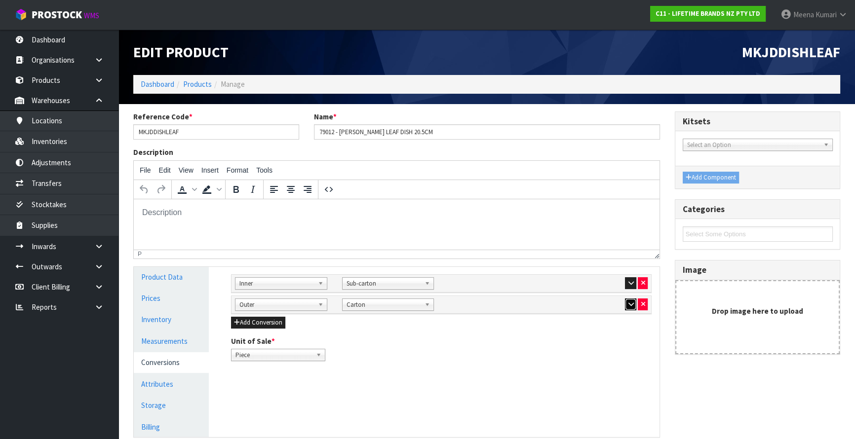
click at [625, 306] on button "button" at bounding box center [630, 305] width 11 height 12
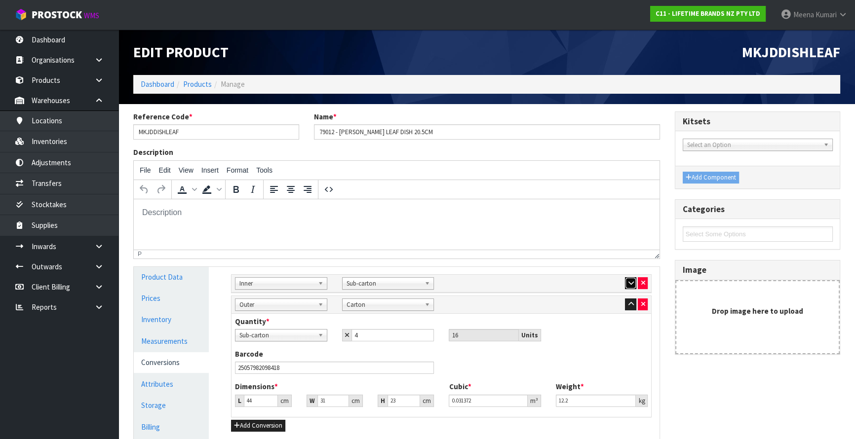
click at [626, 282] on button "button" at bounding box center [630, 283] width 11 height 12
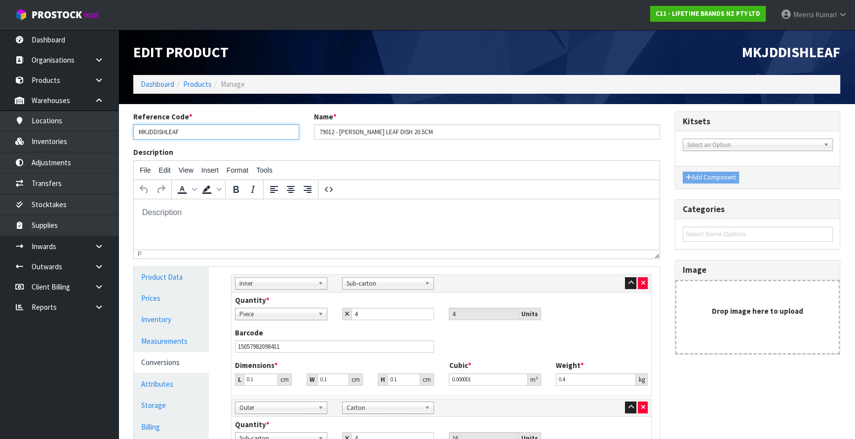
click at [196, 138] on input "MKJDDISHLEAF" at bounding box center [216, 131] width 166 height 15
click at [194, 85] on link "Products" at bounding box center [197, 83] width 29 height 9
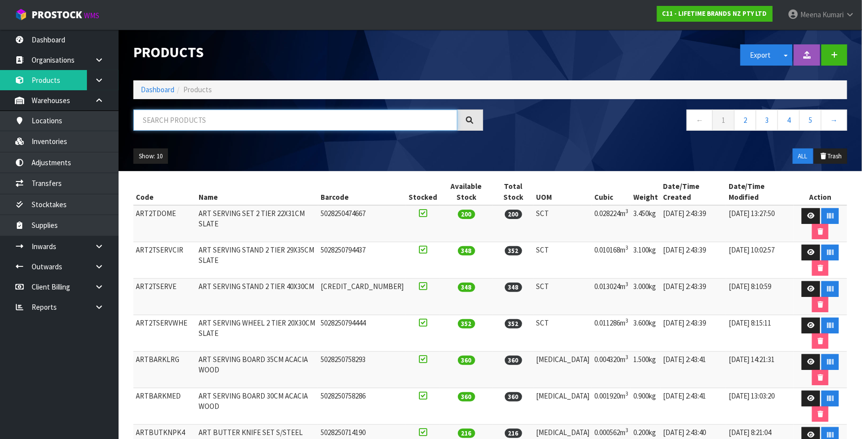
click at [229, 125] on input "text" at bounding box center [295, 120] width 324 height 21
paste input "MKJDDISHLEAF"
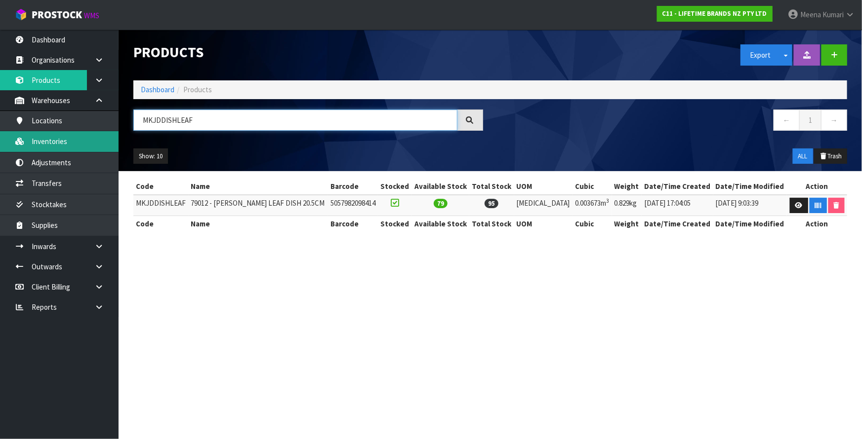
type input "MKJDDISHLEAF"
click at [100, 150] on link "Inventories" at bounding box center [59, 141] width 118 height 20
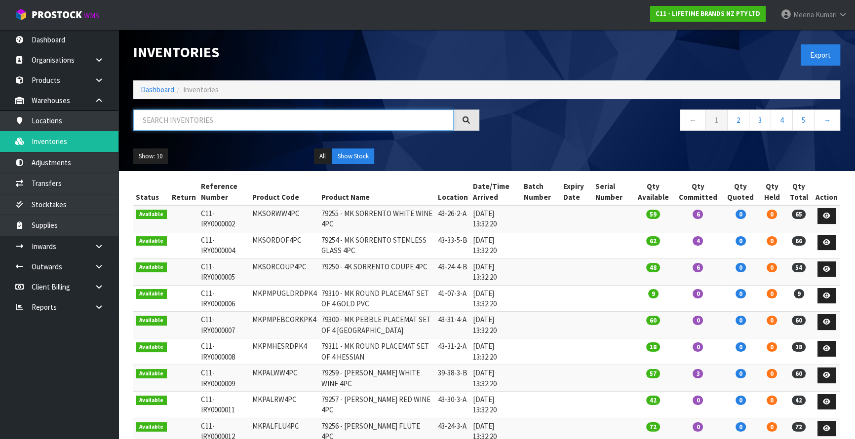
click at [238, 124] on input "text" at bounding box center [293, 120] width 320 height 21
paste input "MKJDDISHLEAF"
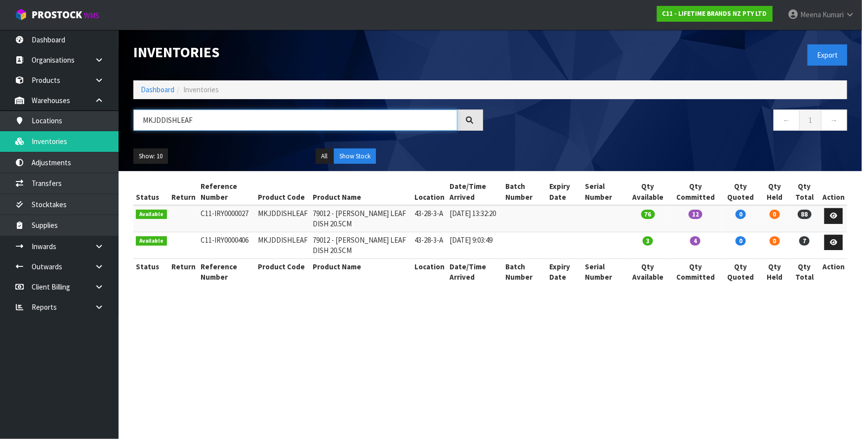
click at [179, 113] on input "MKJDDISHLEAF" at bounding box center [295, 120] width 324 height 21
type input "MKJDDISHLEAF"
click at [155, 94] on link "Dashboard" at bounding box center [158, 89] width 34 height 9
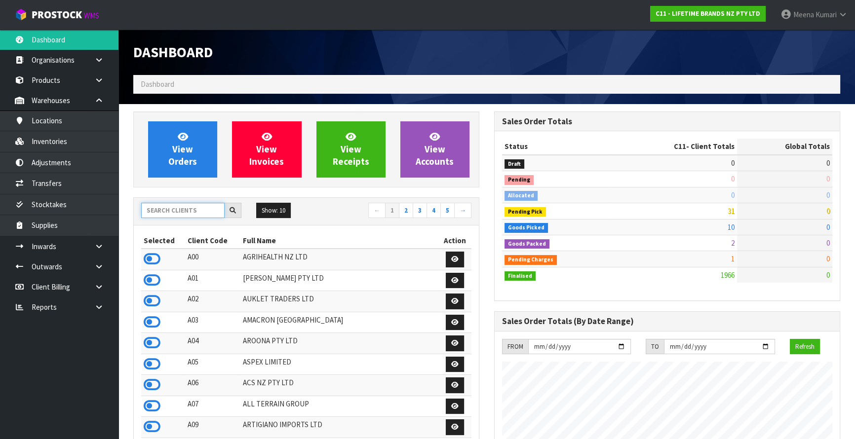
click at [195, 209] on input "text" at bounding box center [182, 210] width 83 height 15
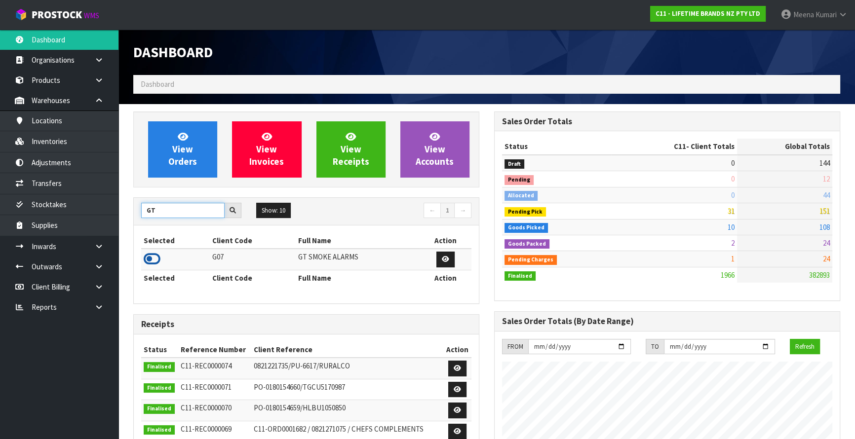
type input "GT"
click at [157, 255] on icon at bounding box center [152, 259] width 17 height 15
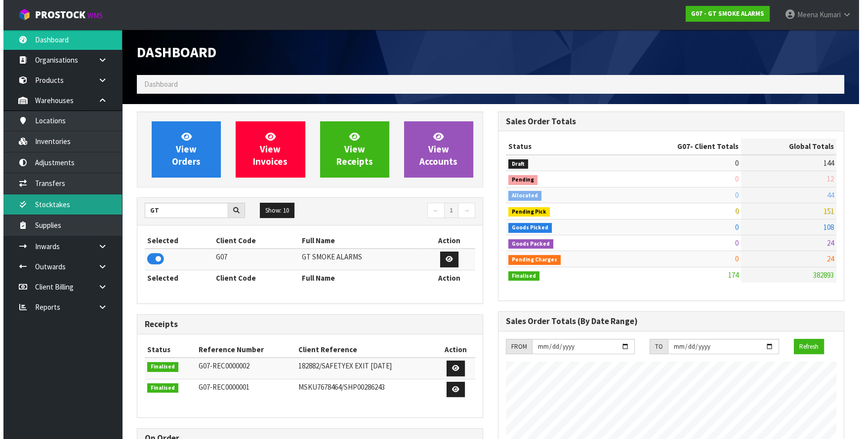
scroll to position [619, 360]
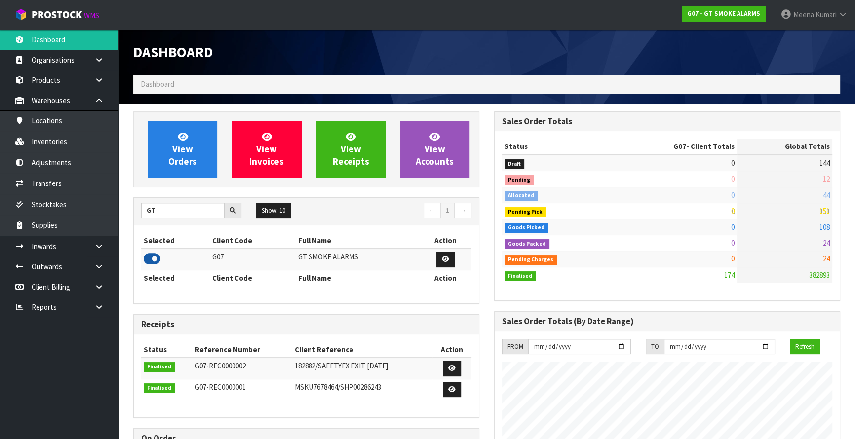
click at [152, 259] on icon at bounding box center [152, 259] width 17 height 15
click at [74, 182] on link "Transfers" at bounding box center [59, 183] width 118 height 20
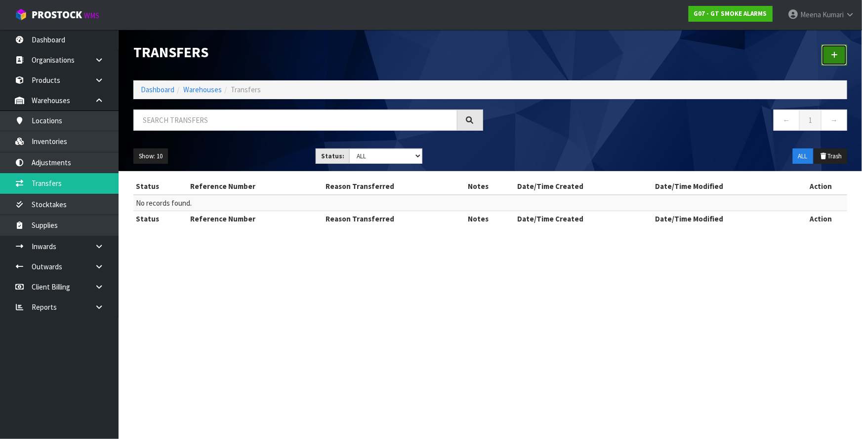
click at [834, 54] on icon at bounding box center [833, 54] width 7 height 7
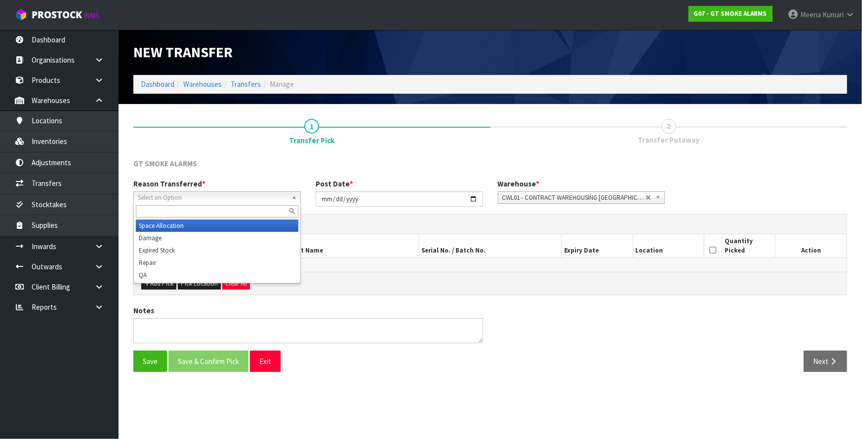
click at [230, 197] on span "Select an Option" at bounding box center [213, 198] width 150 height 12
click at [228, 224] on li "Space Allocation" at bounding box center [217, 226] width 162 height 12
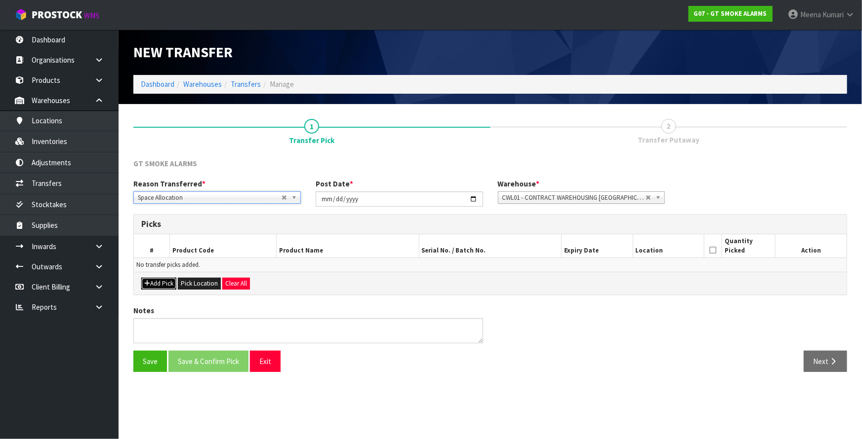
click at [157, 286] on button "Add Pick" at bounding box center [158, 284] width 35 height 12
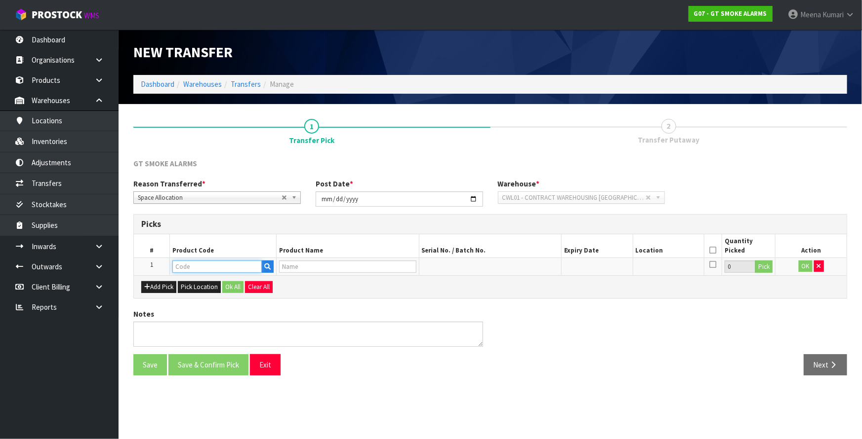
click at [206, 265] on input "text" at bounding box center [216, 267] width 89 height 12
click at [177, 270] on input "G10" at bounding box center [216, 267] width 89 height 12
type input "GT10"
click at [215, 283] on link "GT10" at bounding box center [212, 282] width 78 height 13
type input "GT10"
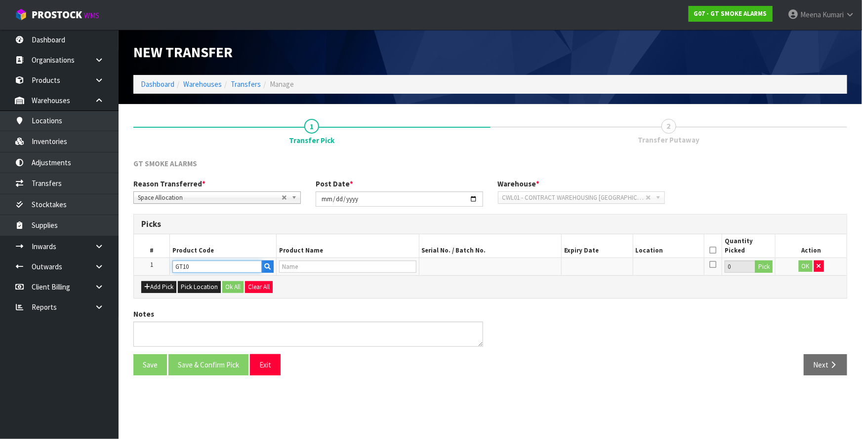
type input "10 YR LI STAND ALONE SMOKE ALARM"
click at [760, 267] on button "Pick" at bounding box center [763, 267] width 17 height 13
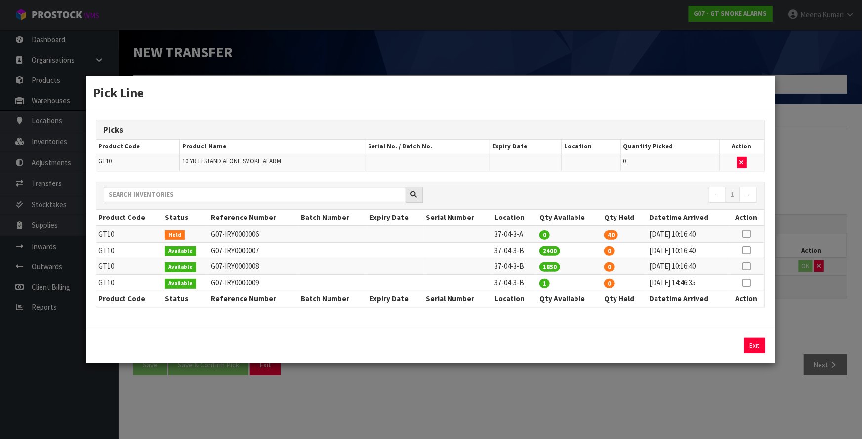
click at [743, 235] on icon at bounding box center [746, 234] width 8 height 0
click at [729, 344] on button "Assign Pick" at bounding box center [721, 345] width 40 height 15
type input "40"
click at [495, 252] on td "37-04-3-B" at bounding box center [514, 250] width 45 height 16
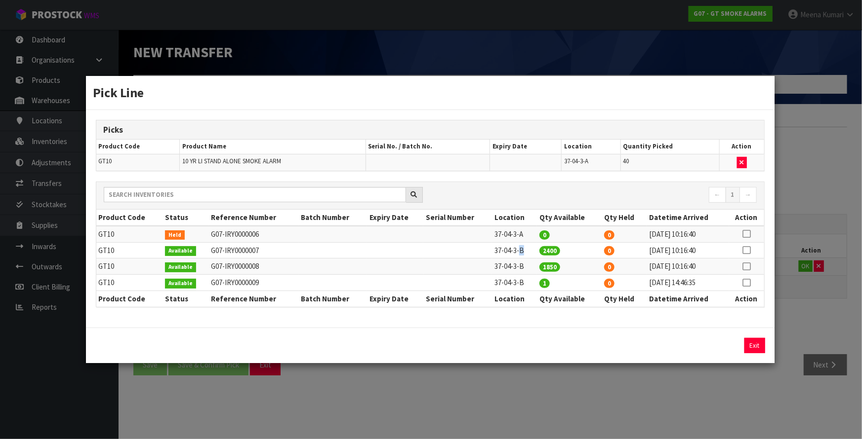
click at [495, 252] on td "37-04-3-B" at bounding box center [514, 250] width 45 height 16
copy tr "37-04-3-B"
click at [581, 387] on div "Pick Line Picks Product Code Product Name Serial No. / Batch No. Expiry Date Lo…" at bounding box center [431, 219] width 862 height 439
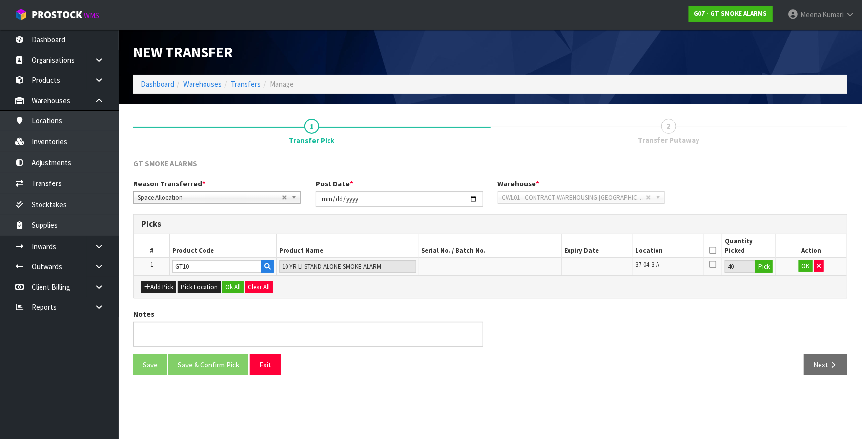
click at [711, 250] on icon at bounding box center [712, 250] width 7 height 0
click at [807, 266] on button "OK" at bounding box center [805, 267] width 14 height 12
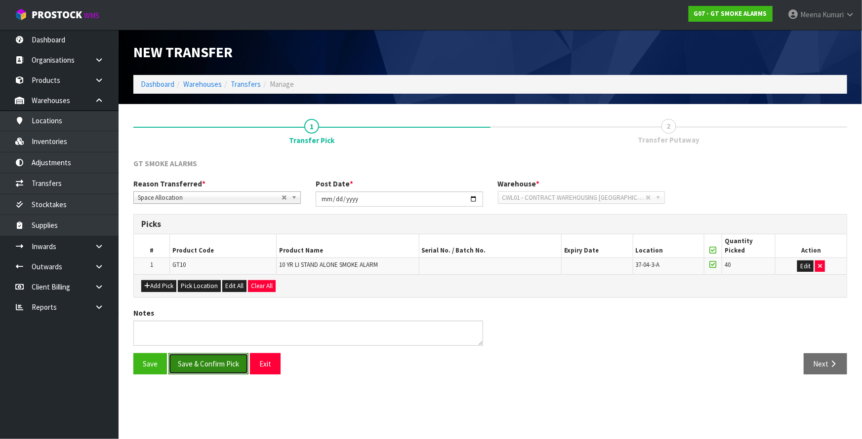
click at [221, 364] on button "Save & Confirm Pick" at bounding box center [208, 363] width 80 height 21
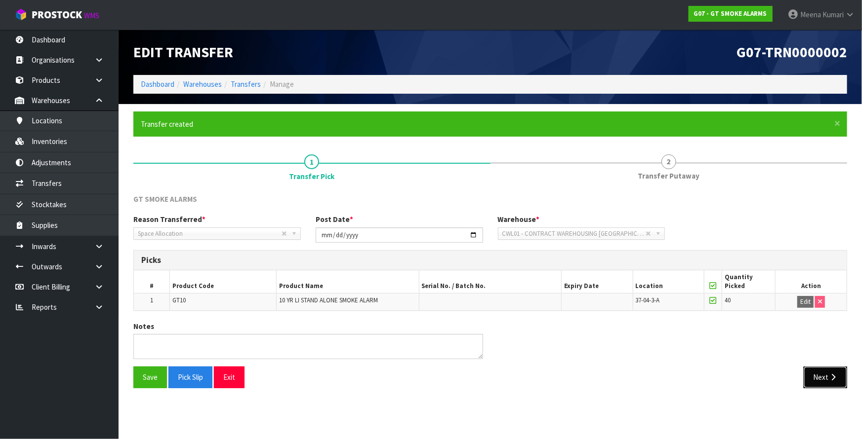
click at [821, 382] on button "Next" at bounding box center [824, 377] width 43 height 21
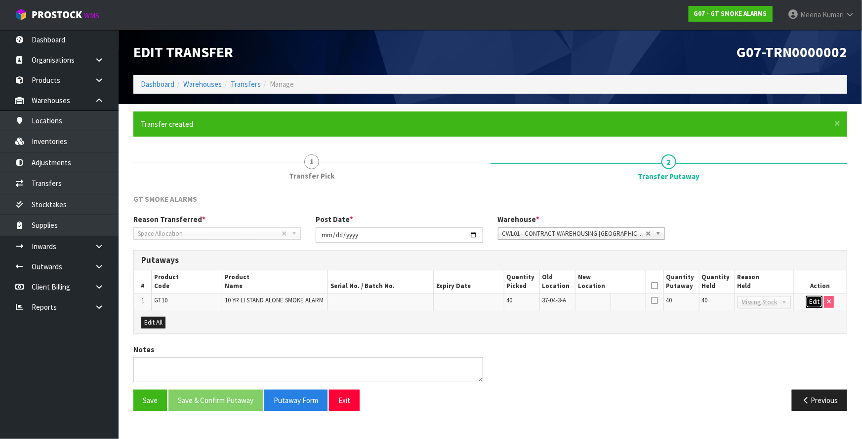
click at [813, 304] on button "Edit" at bounding box center [814, 302] width 16 height 12
click at [600, 306] on input "text" at bounding box center [604, 302] width 53 height 12
paste input "37-04-3-B"
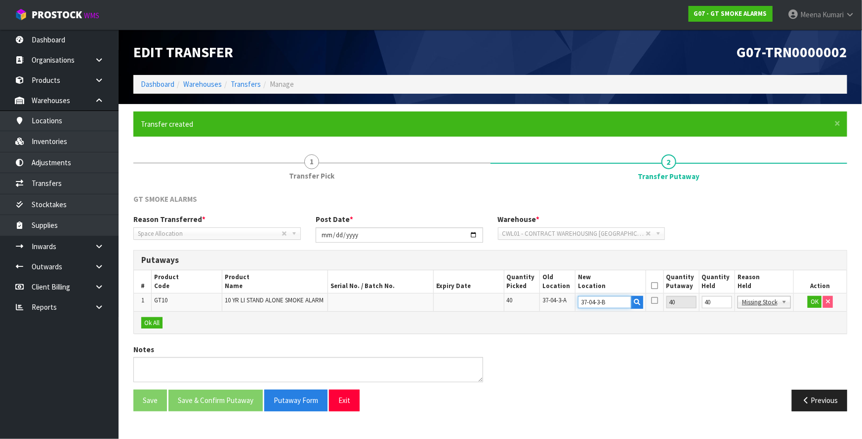
type input "37-04-3-B"
click at [713, 304] on input "40" at bounding box center [717, 302] width 30 height 12
type input "0"
click at [661, 286] on icon at bounding box center [659, 286] width 7 height 0
click at [812, 301] on button "OK" at bounding box center [814, 302] width 14 height 12
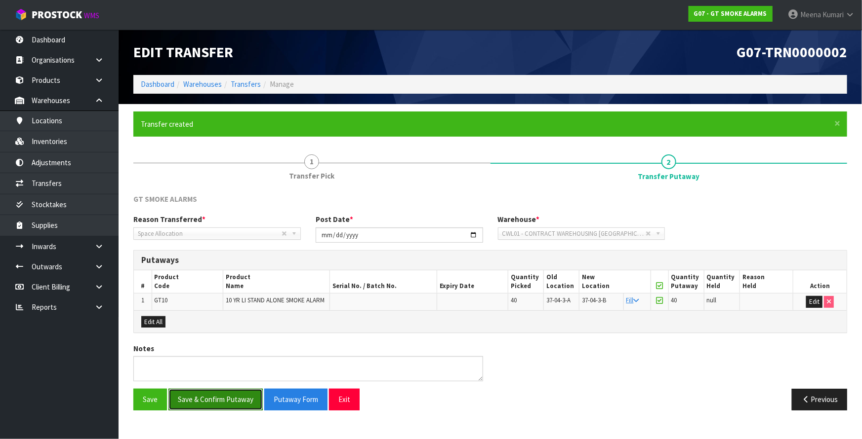
click at [217, 396] on button "Save & Confirm Putaway" at bounding box center [215, 399] width 94 height 21
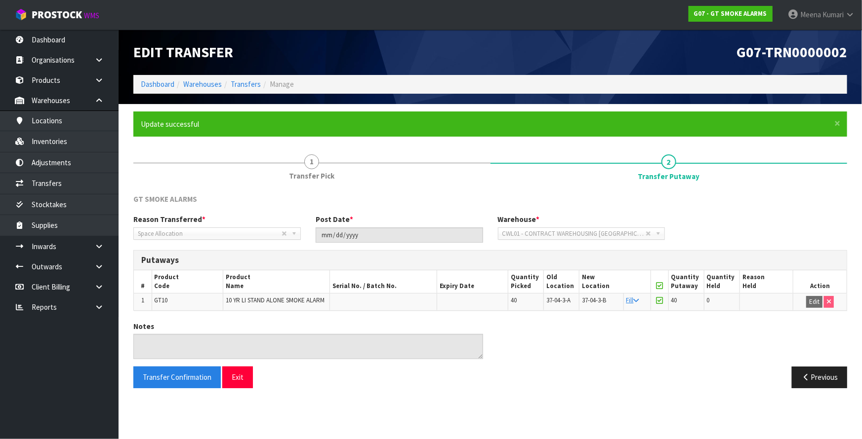
click at [160, 301] on span "GT10" at bounding box center [161, 300] width 13 height 8
copy span "GT10"
click at [104, 294] on link at bounding box center [103, 287] width 32 height 20
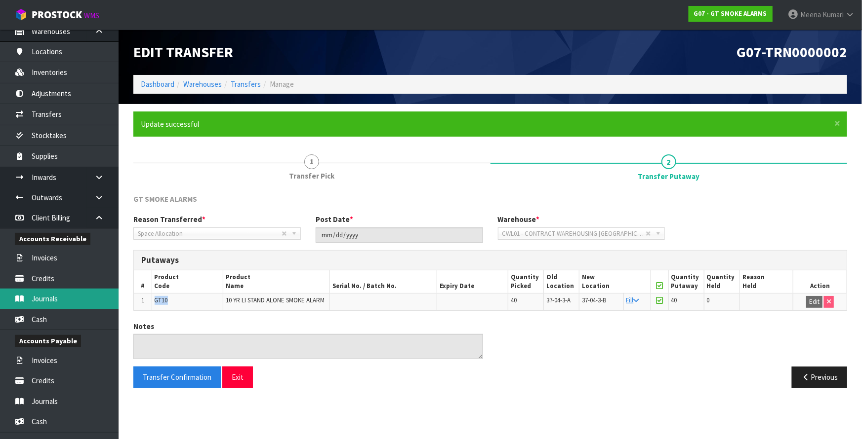
scroll to position [164, 0]
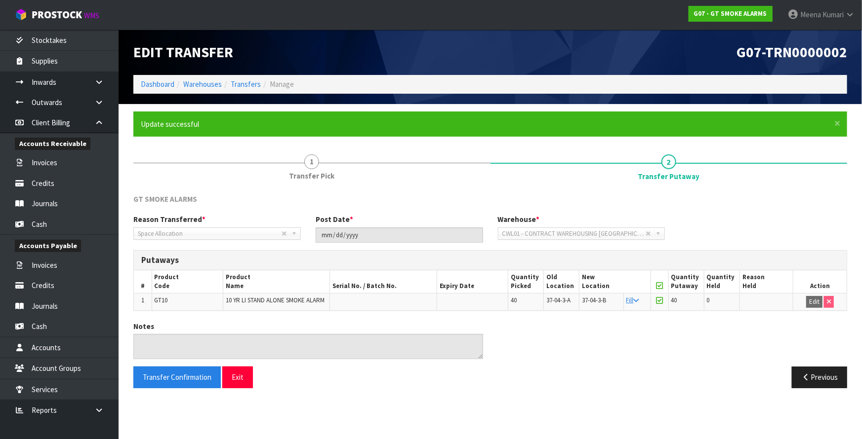
click at [118, 401] on section "× Close Update successful 1 Transfer Pick 2 Transfer Putaway GT SMOKE ALARMS Re…" at bounding box center [489, 253] width 743 height 299
click at [100, 411] on icon at bounding box center [98, 410] width 9 height 7
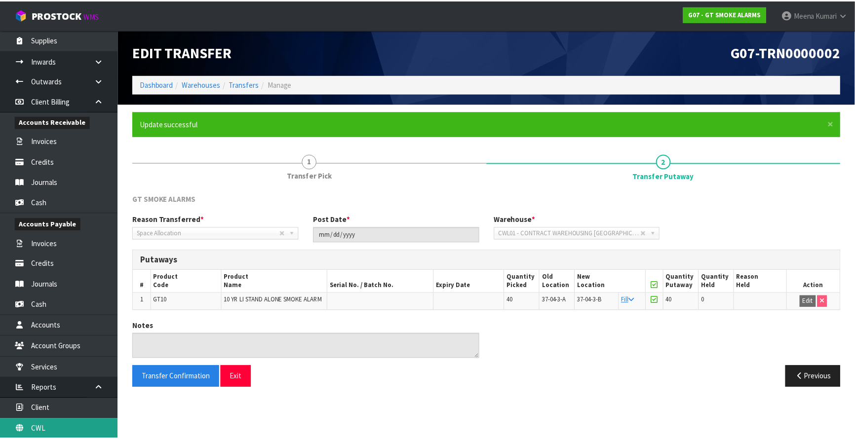
scroll to position [206, 0]
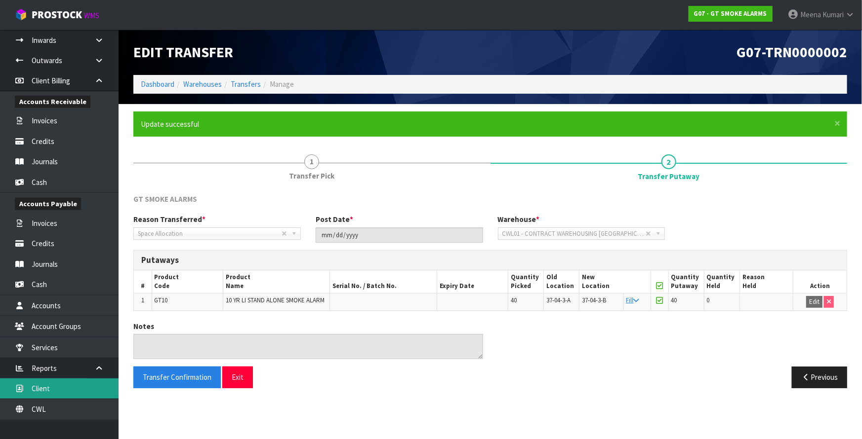
click at [88, 391] on link "Client" at bounding box center [59, 389] width 118 height 20
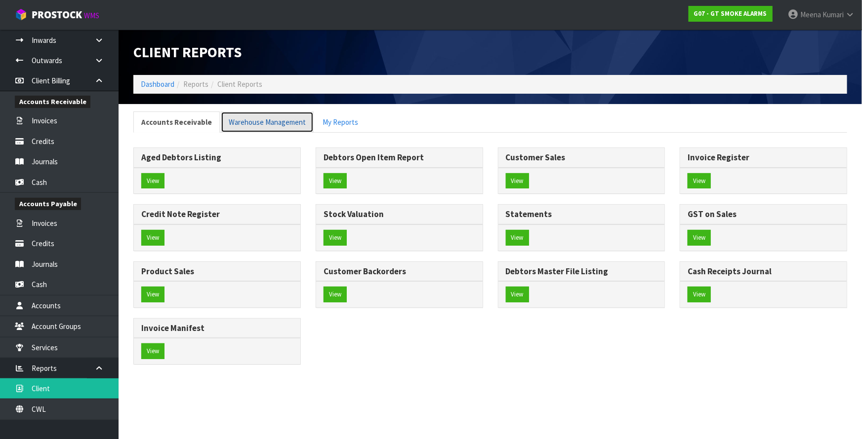
click at [277, 128] on link "Warehouse Management" at bounding box center [267, 122] width 93 height 21
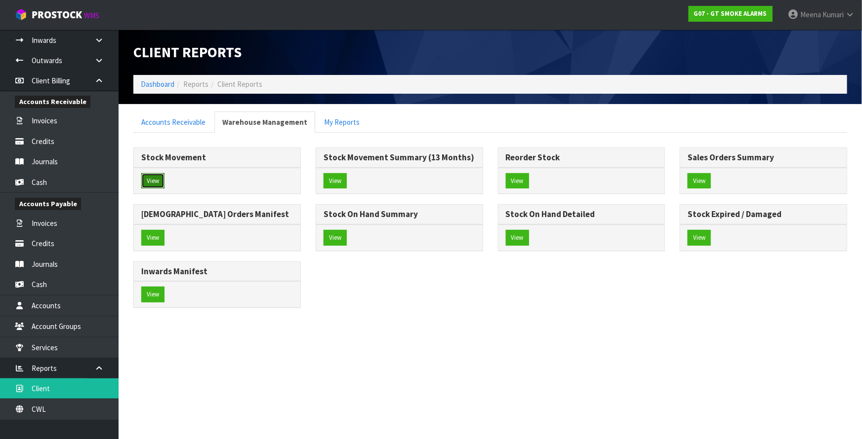
click at [154, 183] on button "View" at bounding box center [152, 181] width 23 height 16
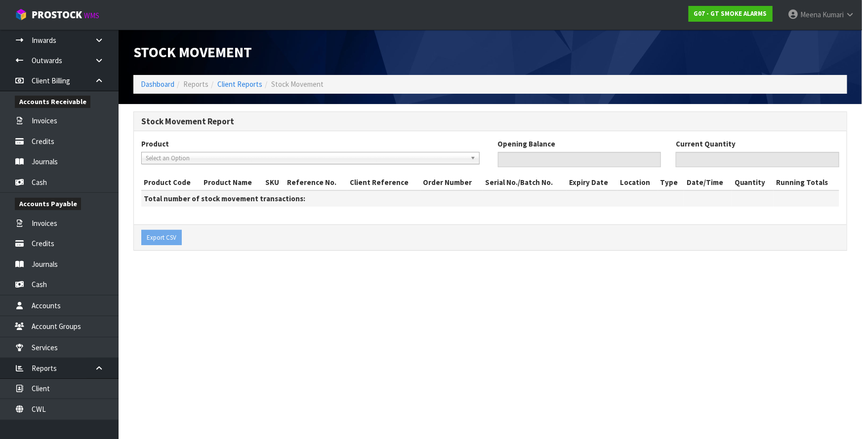
click at [189, 156] on span "Select an Option" at bounding box center [306, 159] width 320 height 12
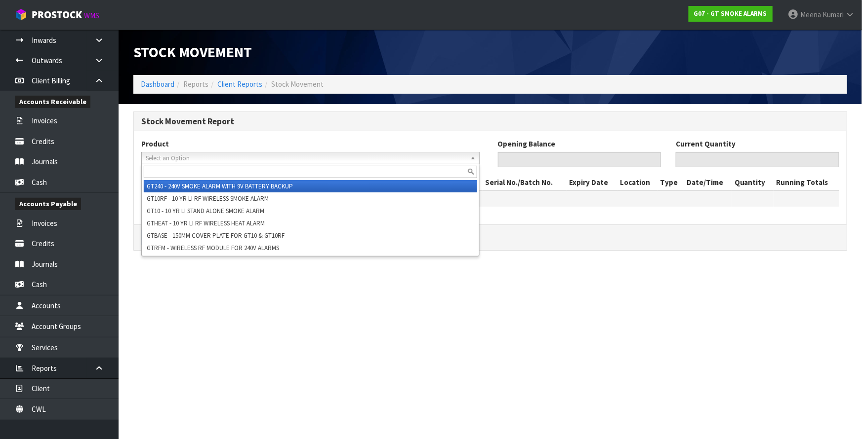
click at [181, 167] on input "text" at bounding box center [310, 172] width 333 height 12
paste input "GT10"
type input "GT10"
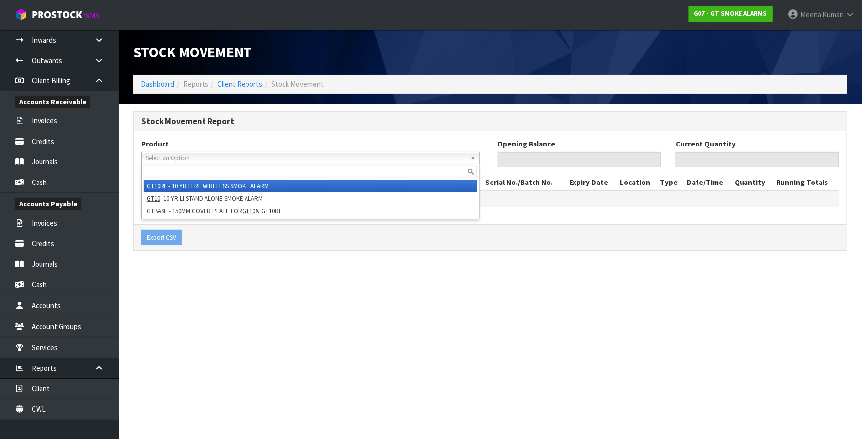
type input "0"
type input "5178"
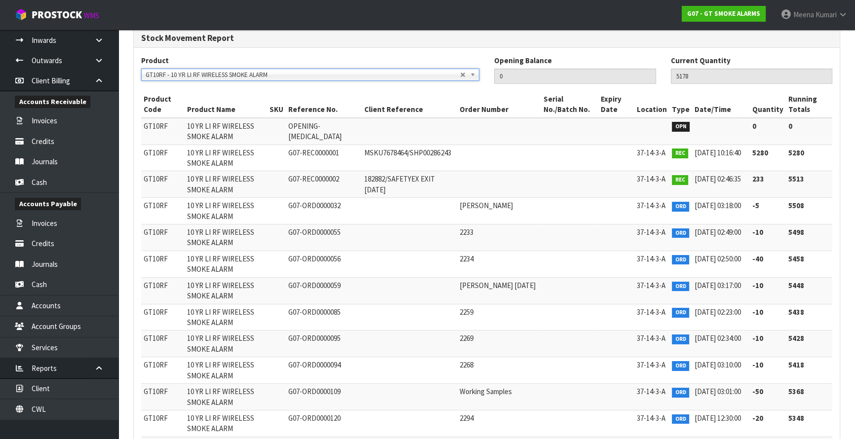
scroll to position [89, 0]
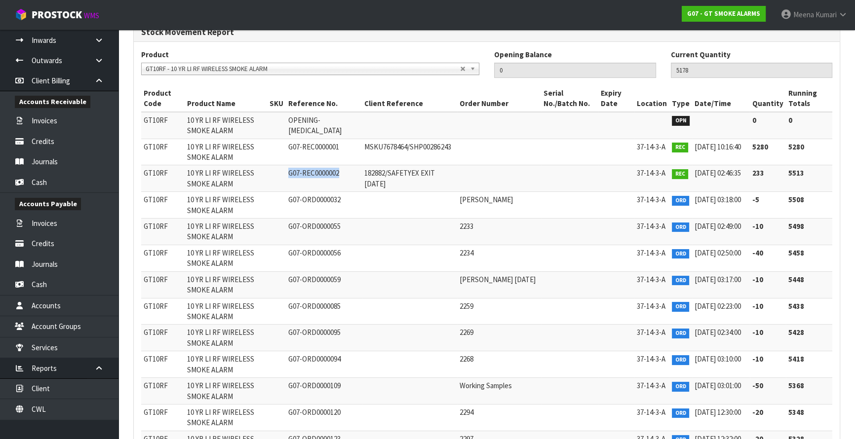
drag, startPoint x: 307, startPoint y: 173, endPoint x: 349, endPoint y: 183, distance: 43.0
click at [349, 183] on tr "GT10RF 10 YR LI RF WIRELESS SMOKE ALARM G07-REC0000002 182882/SAFETYEX EXIT 17.…" at bounding box center [486, 178] width 691 height 27
copy tr "G07-REC0000002"
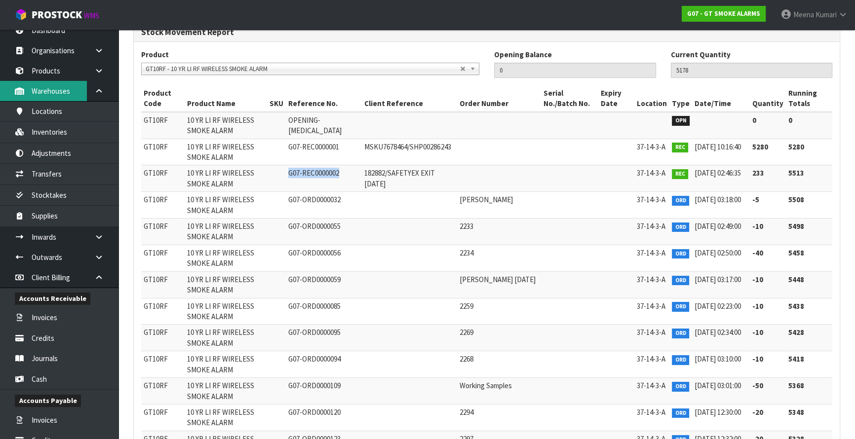
scroll to position [0, 0]
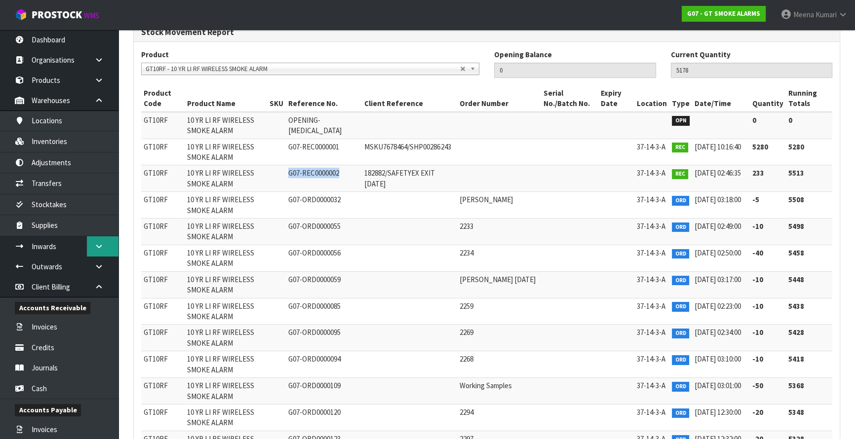
click at [97, 246] on icon at bounding box center [98, 246] width 9 height 7
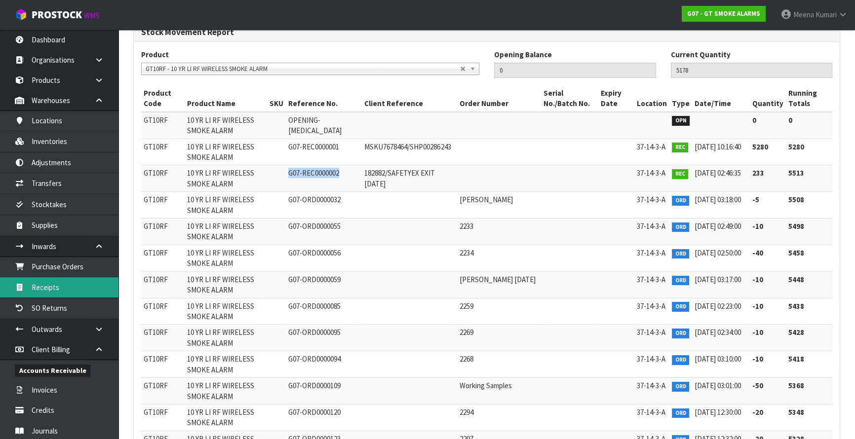
click at [88, 285] on link "Receipts" at bounding box center [59, 287] width 118 height 20
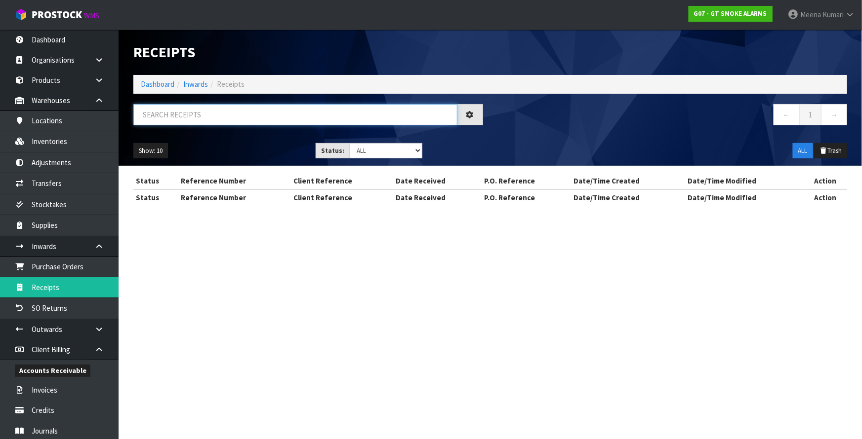
click at [228, 116] on input "text" at bounding box center [295, 114] width 324 height 21
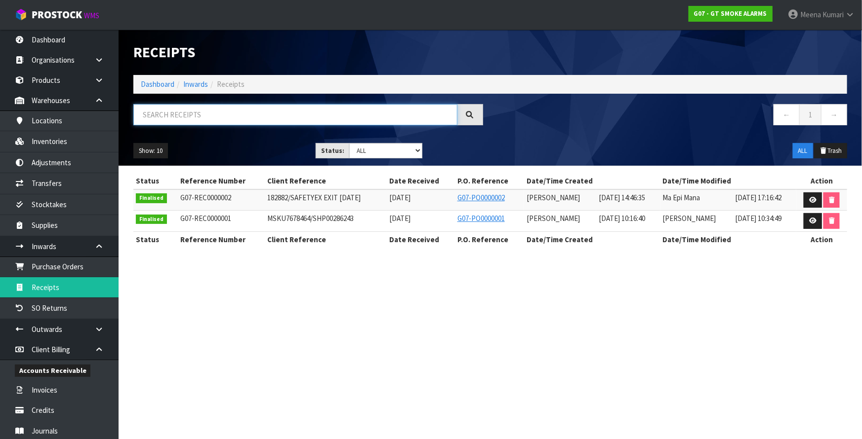
paste input "G07-REC0000002"
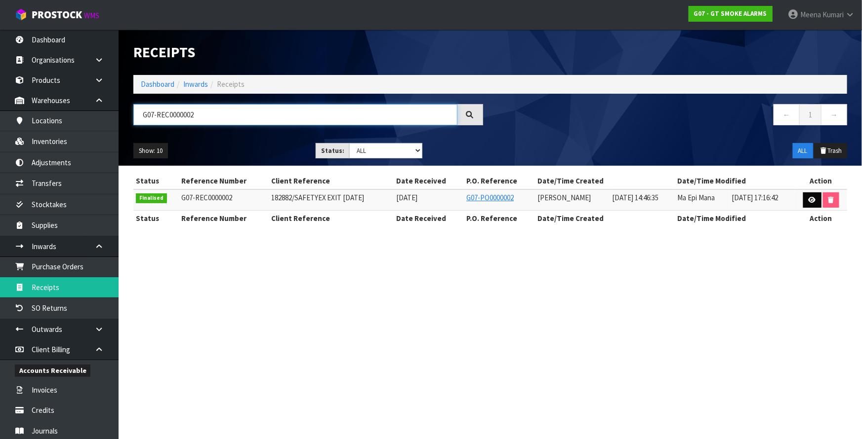
type input "G07-REC0000002"
click at [813, 197] on icon at bounding box center [811, 200] width 7 height 6
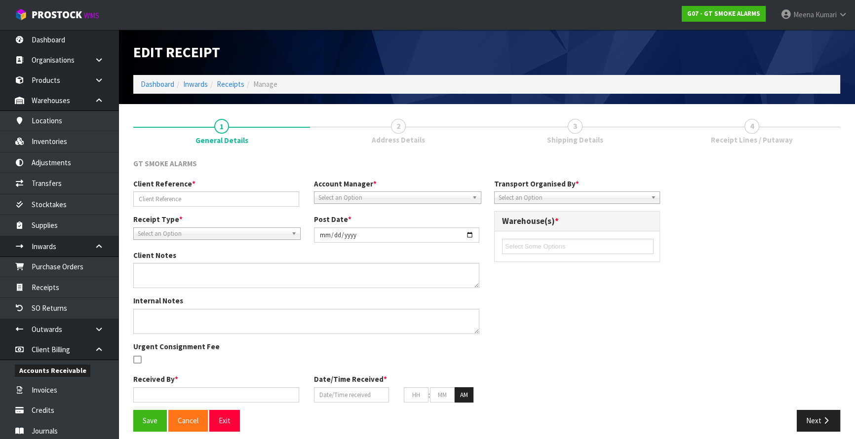
type input "182882/SAFETYEX EXIT [DATE]"
type input "2025-06-19"
type input "[PERSON_NAME]"
type input "19/06/2025"
type input "02"
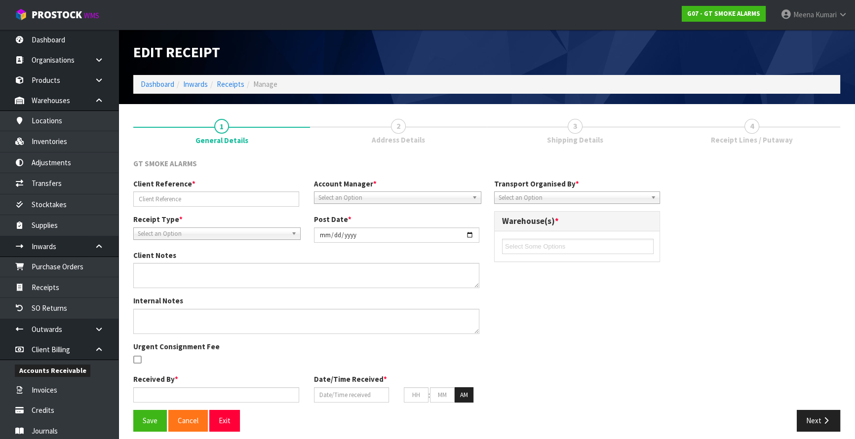
type input "46"
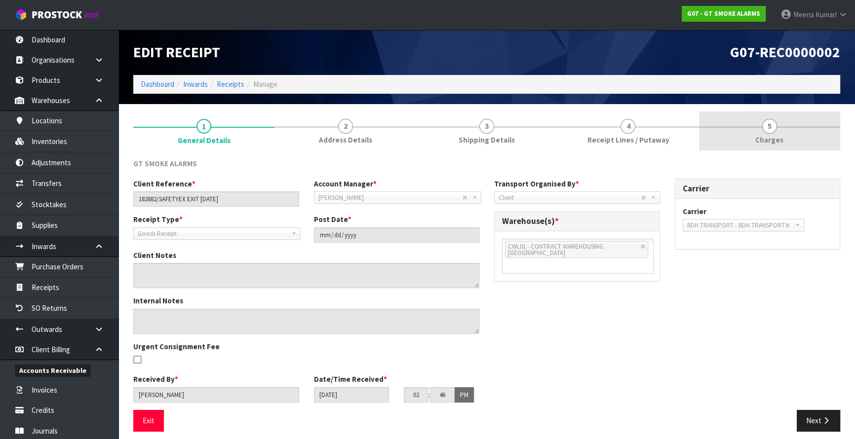
click at [714, 141] on link "5 Charges" at bounding box center [769, 131] width 141 height 39
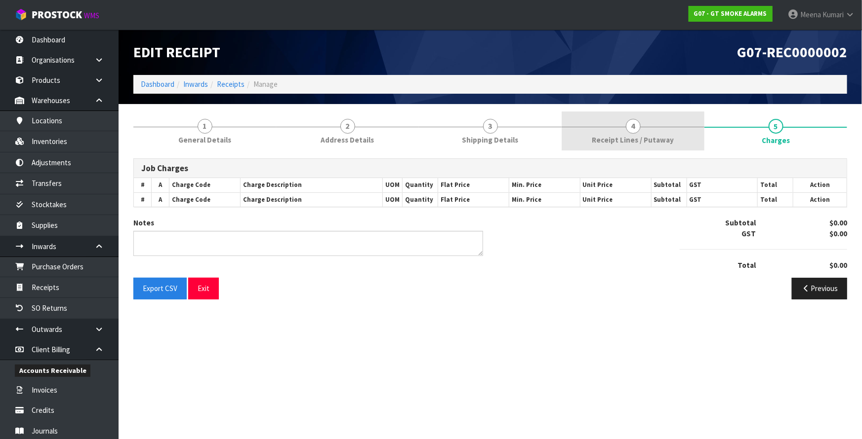
click at [647, 133] on link "4 Receipt Lines / Putaway" at bounding box center [632, 131] width 143 height 39
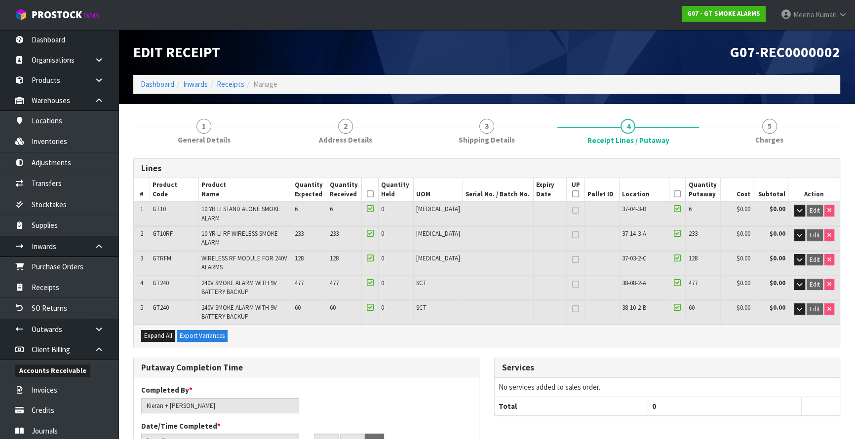
click at [161, 212] on span "GT10" at bounding box center [159, 209] width 13 height 8
copy span "GT10"
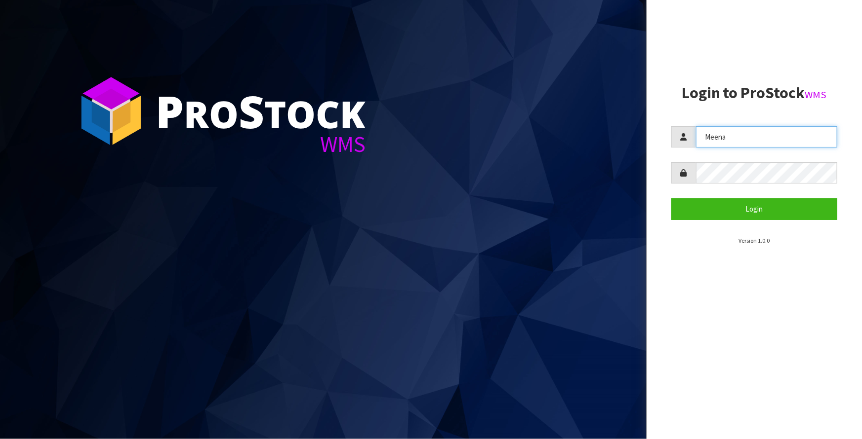
click at [737, 136] on input "Meena" at bounding box center [766, 136] width 141 height 21
type input "[PERSON_NAME]"
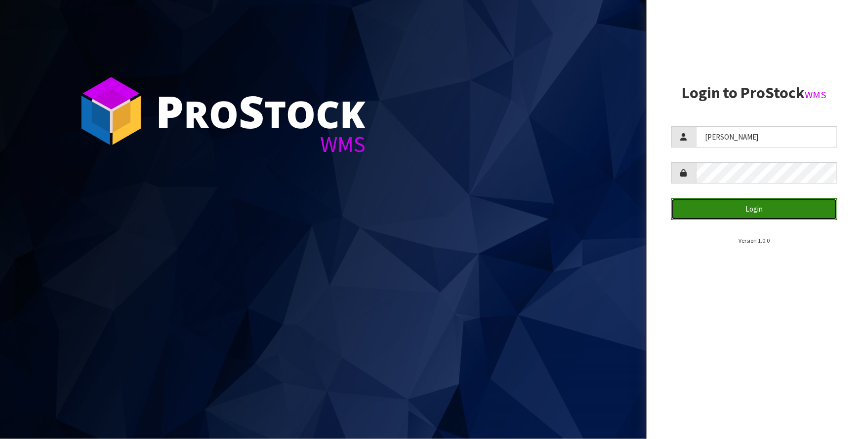
click at [737, 212] on button "Login" at bounding box center [754, 208] width 166 height 21
